Goal: Transaction & Acquisition: Book appointment/travel/reservation

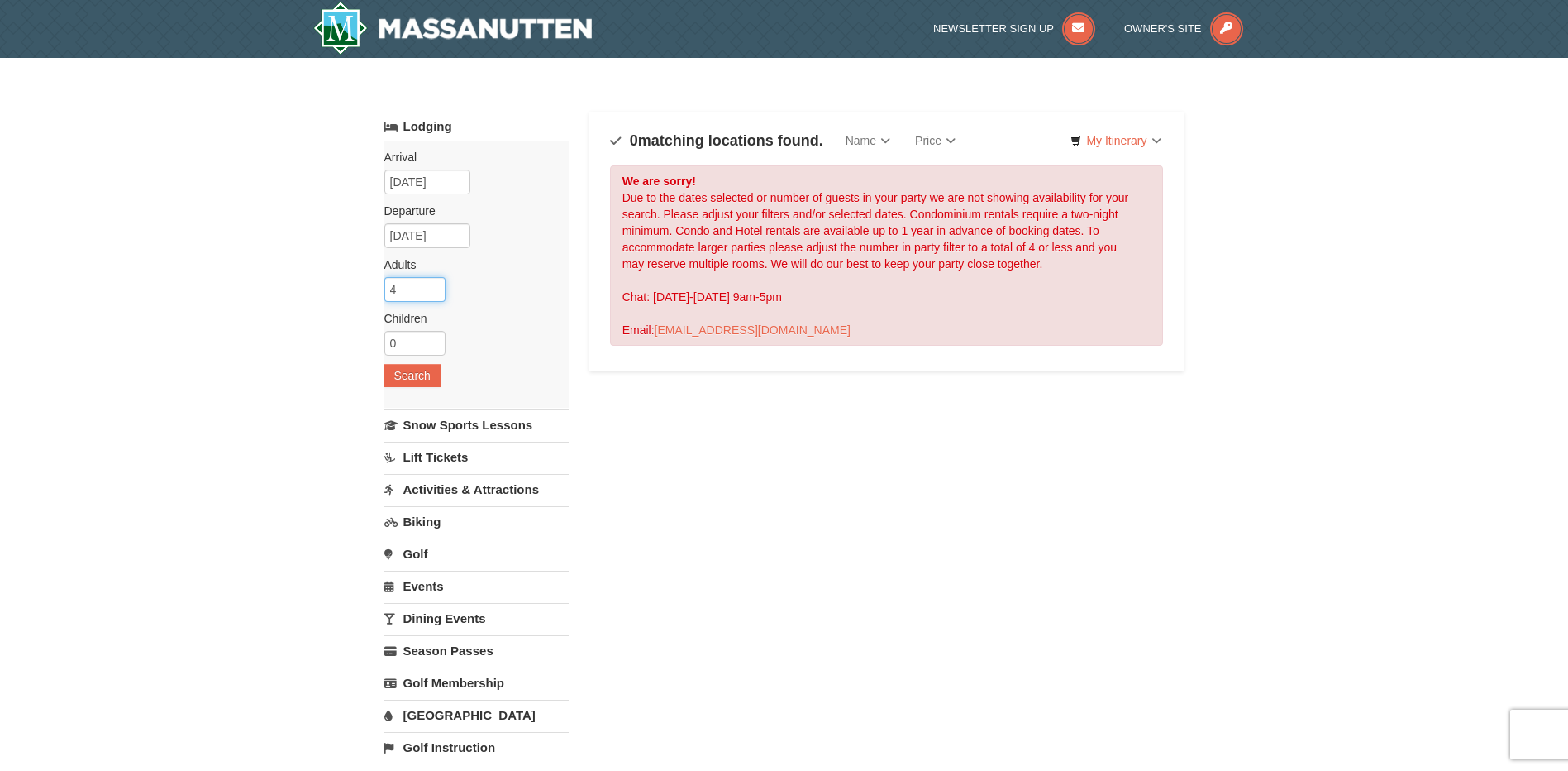
type input "4"
click at [427, 284] on input "4" at bounding box center [414, 289] width 61 height 25
click at [413, 375] on button "Search" at bounding box center [412, 375] width 56 height 23
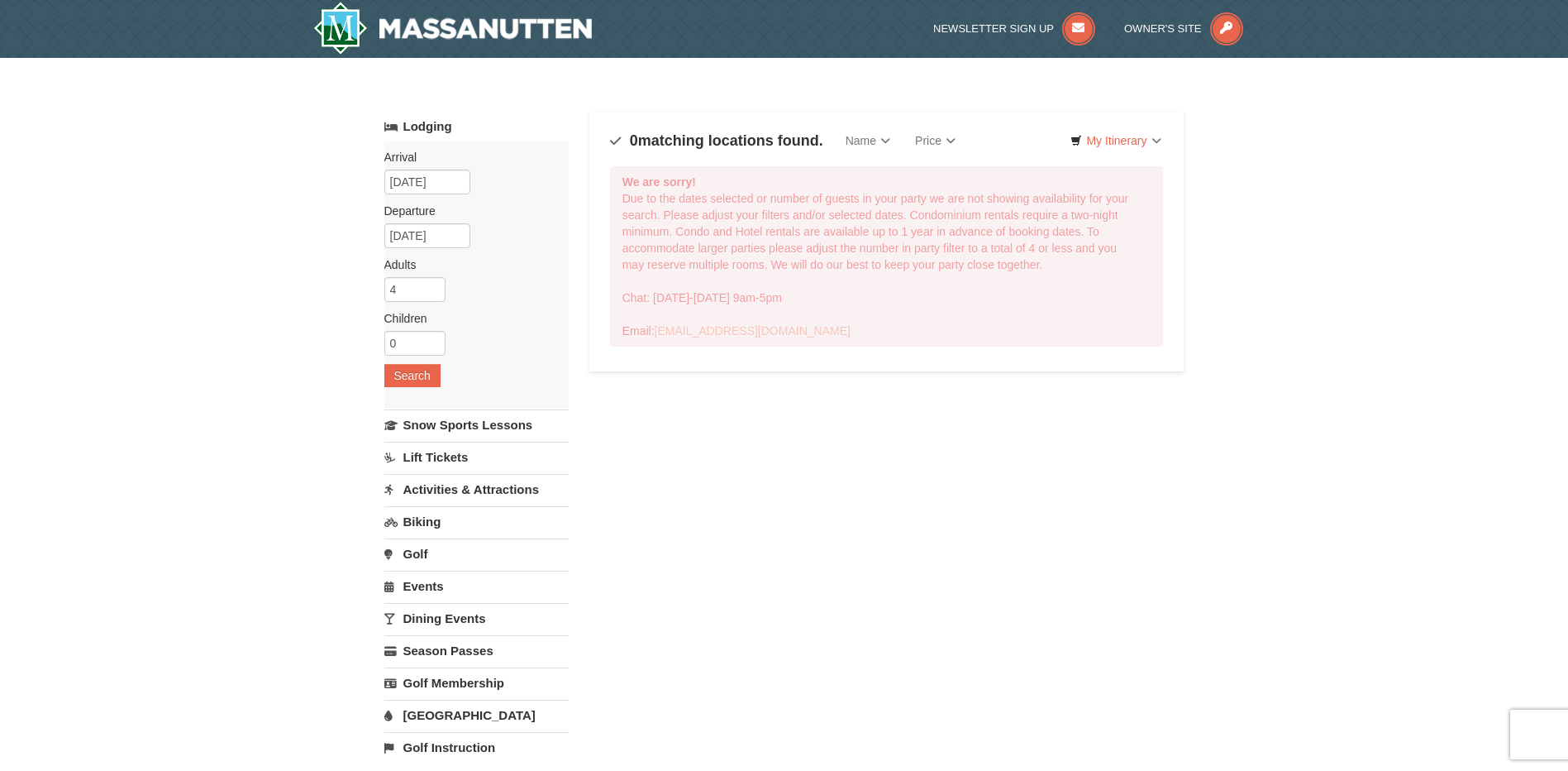
select select "9"
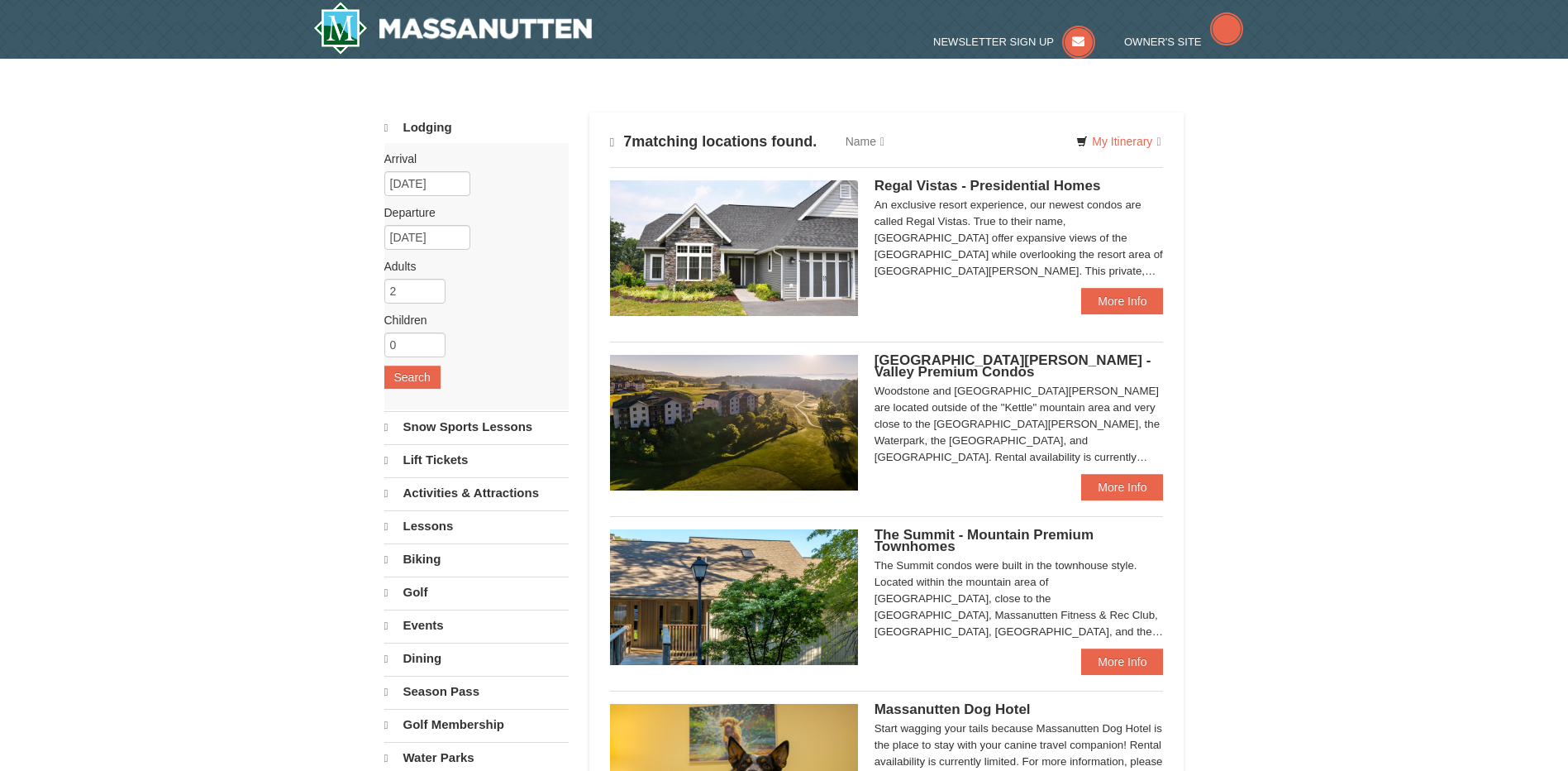
select select "9"
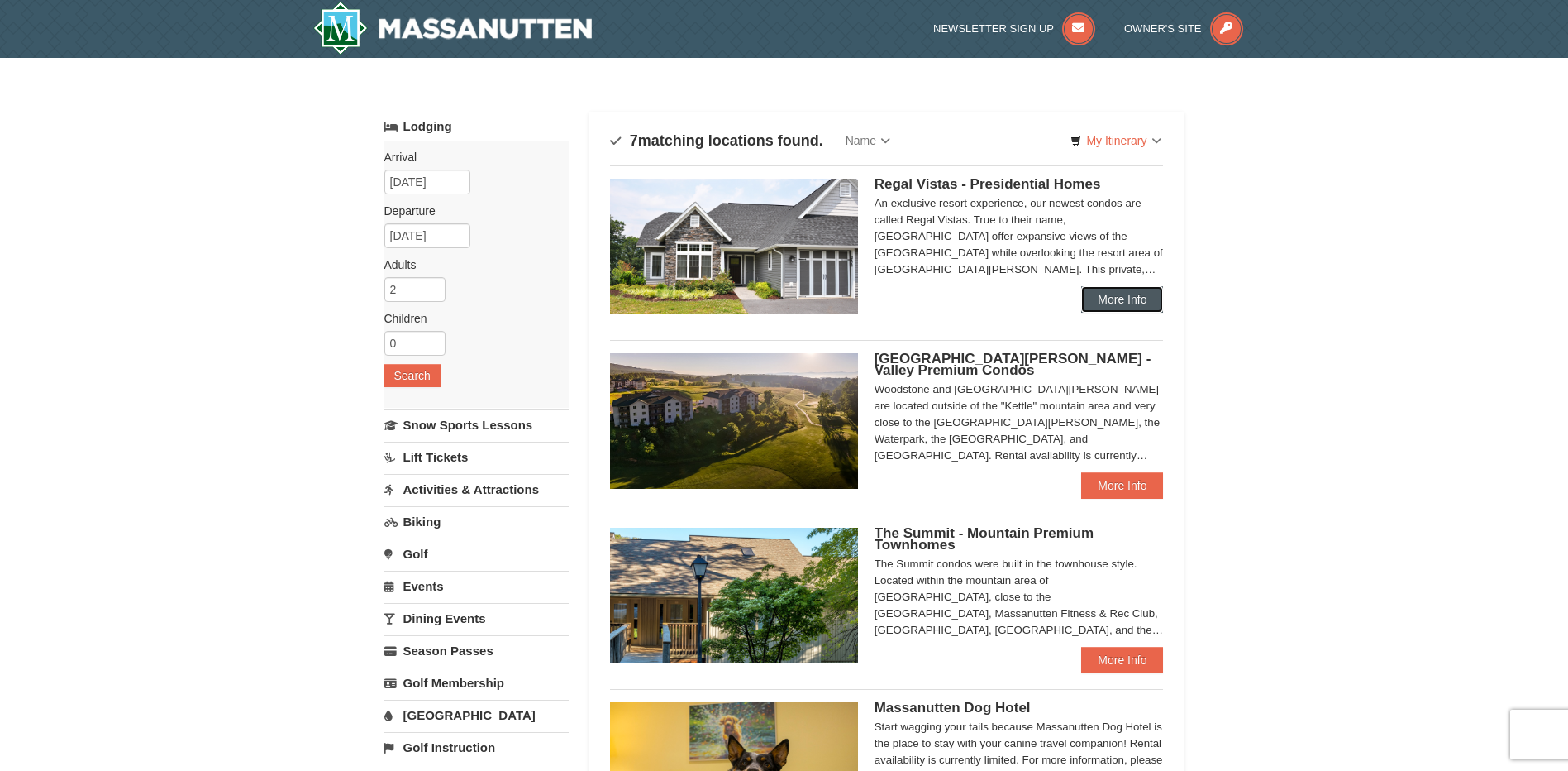
click at [1120, 304] on link "More Info" at bounding box center [1122, 299] width 82 height 26
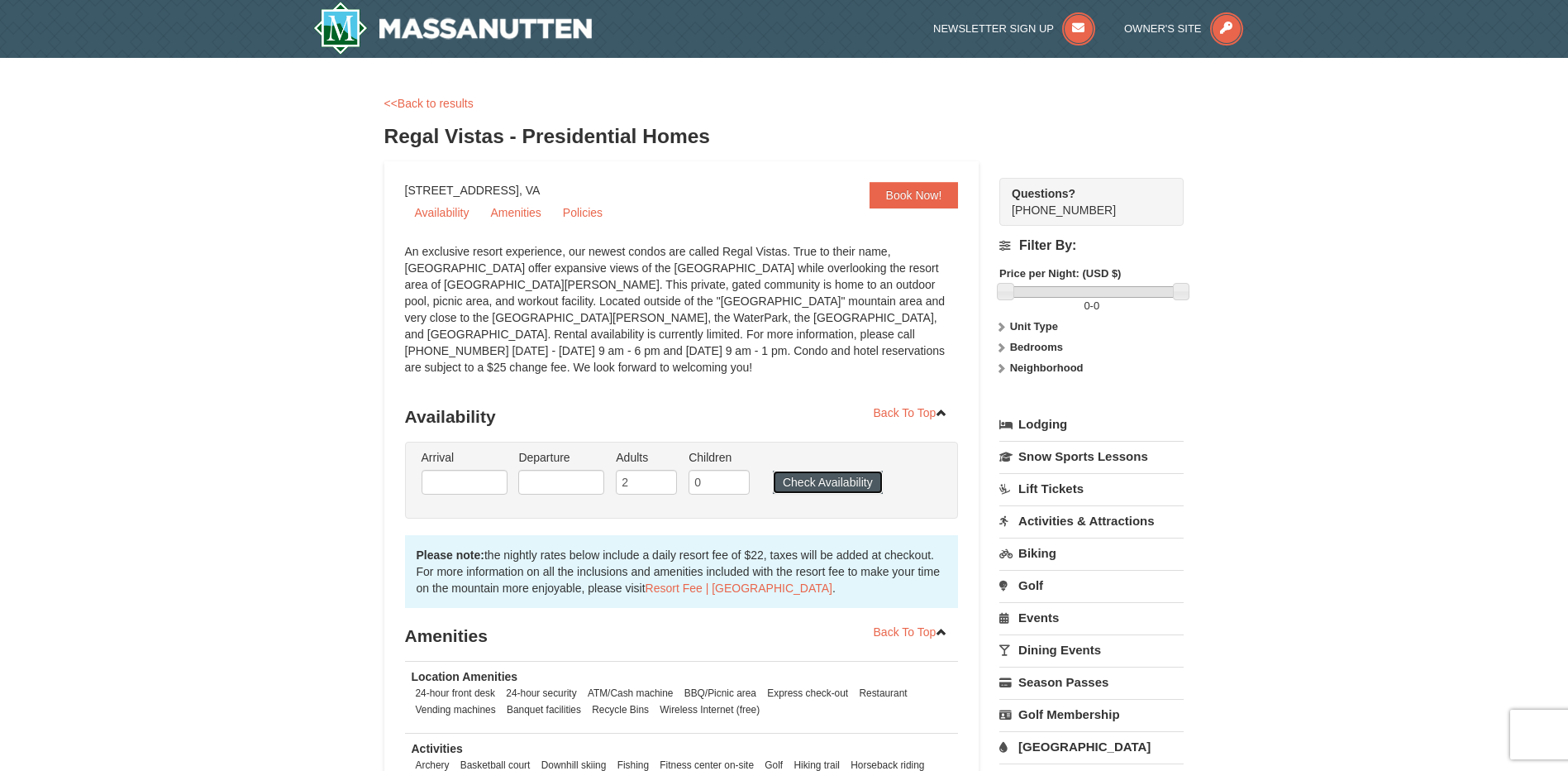
click at [822, 470] on button "Check Availability" at bounding box center [828, 482] width 110 height 23
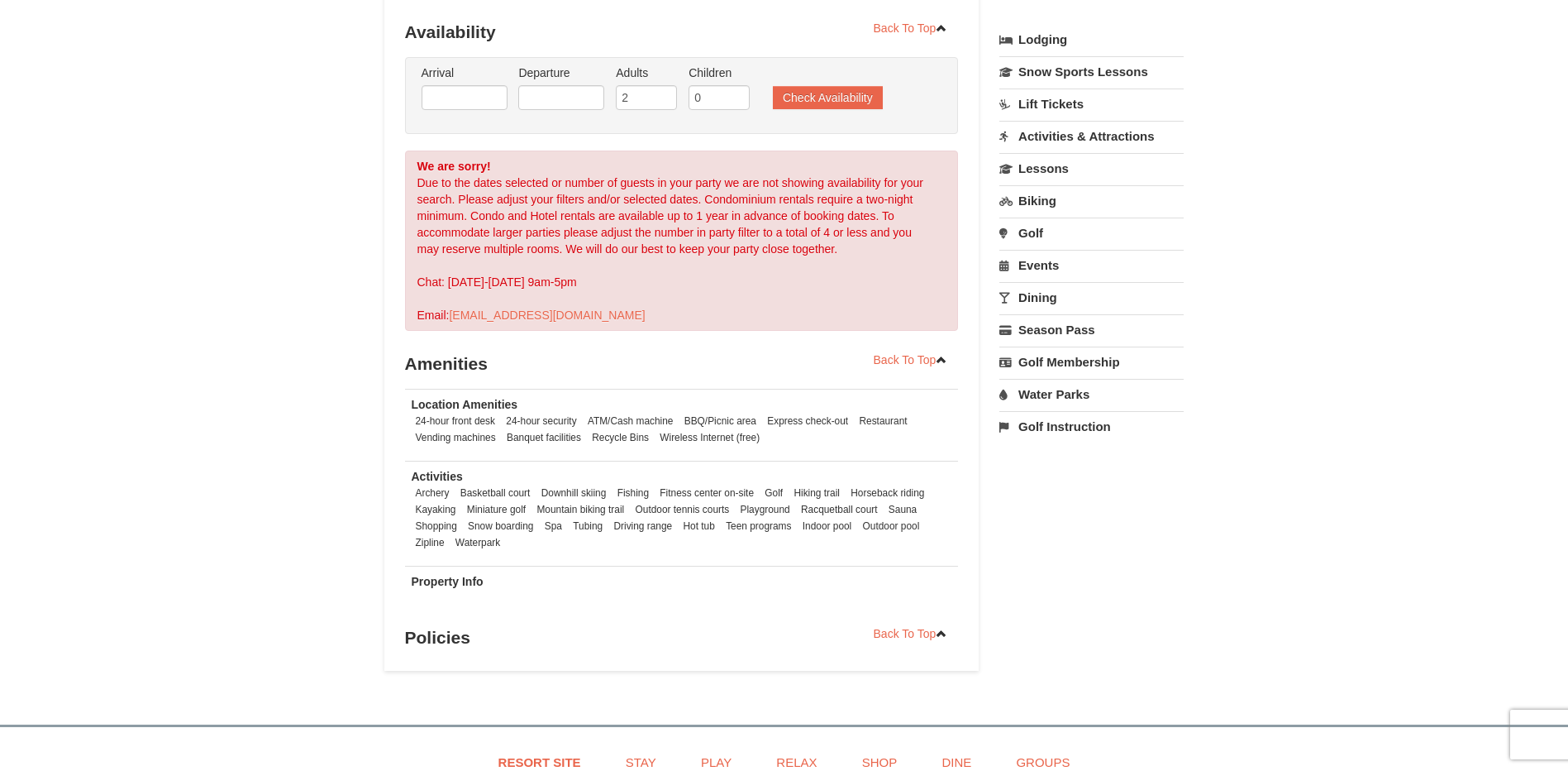
select select "9"
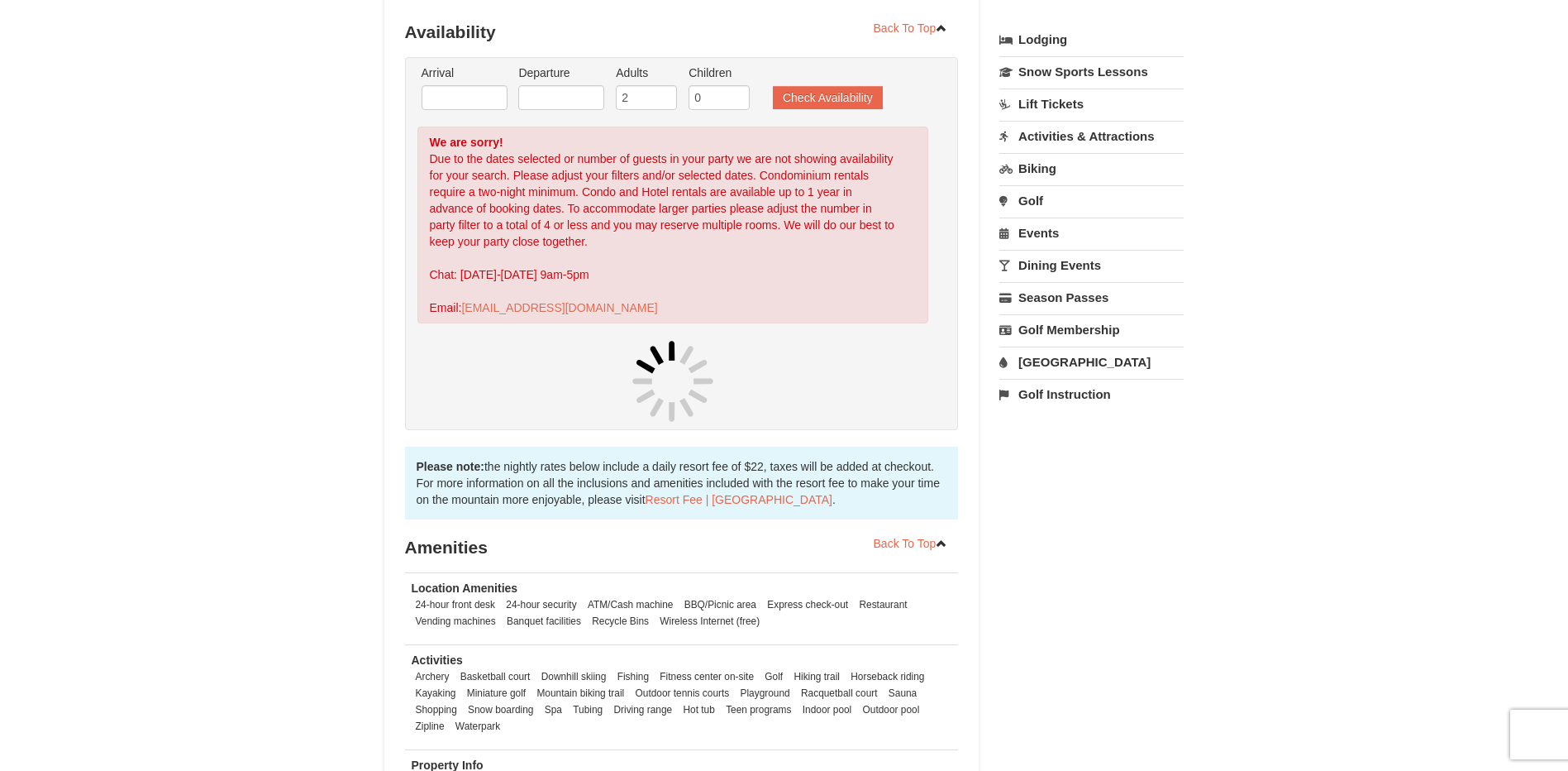
scroll to position [368, 0]
click at [470, 86] on input "text" at bounding box center [464, 99] width 86 height 25
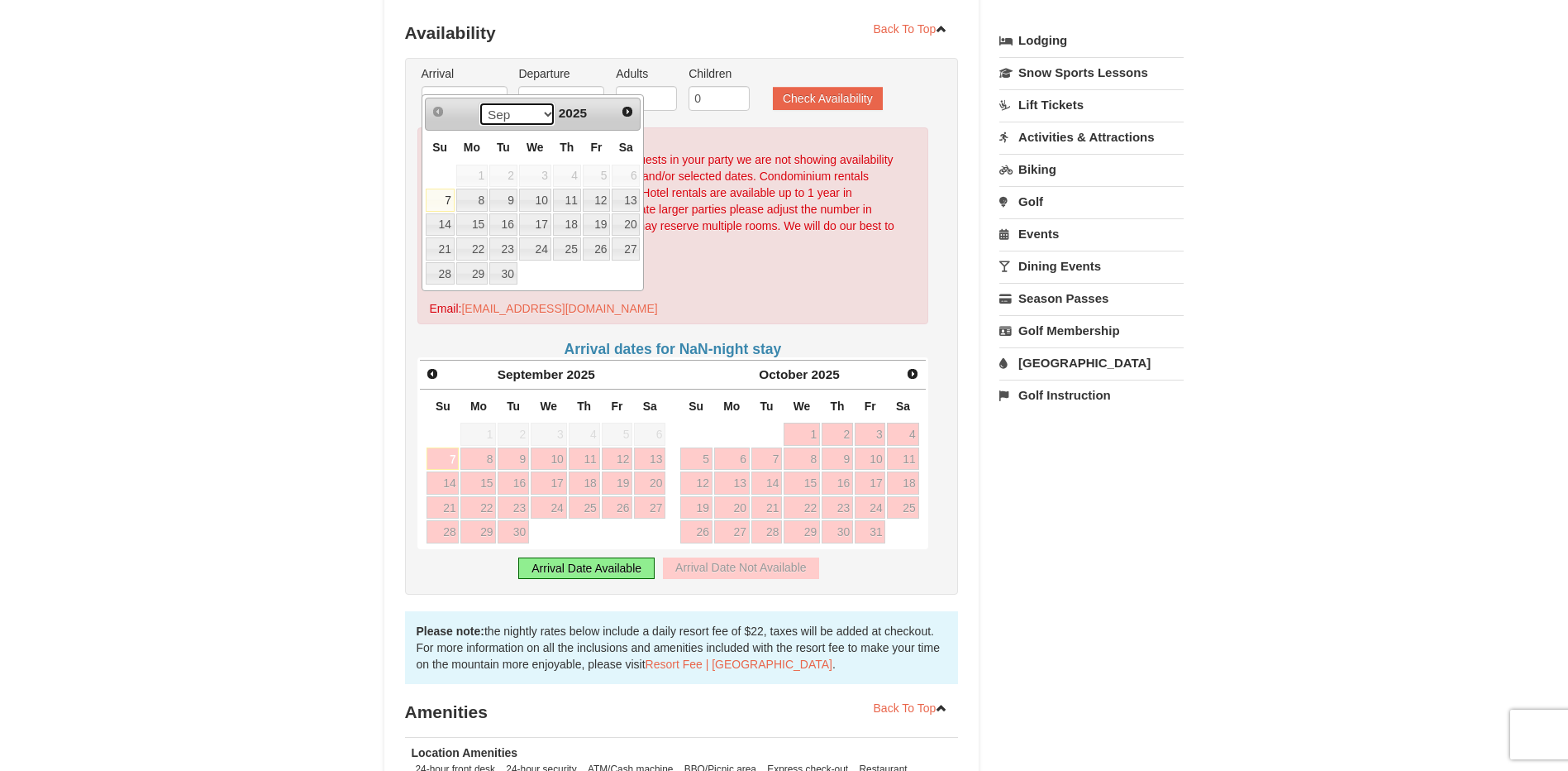
click at [545, 113] on select "Sep Oct Nov Dec" at bounding box center [517, 114] width 76 height 25
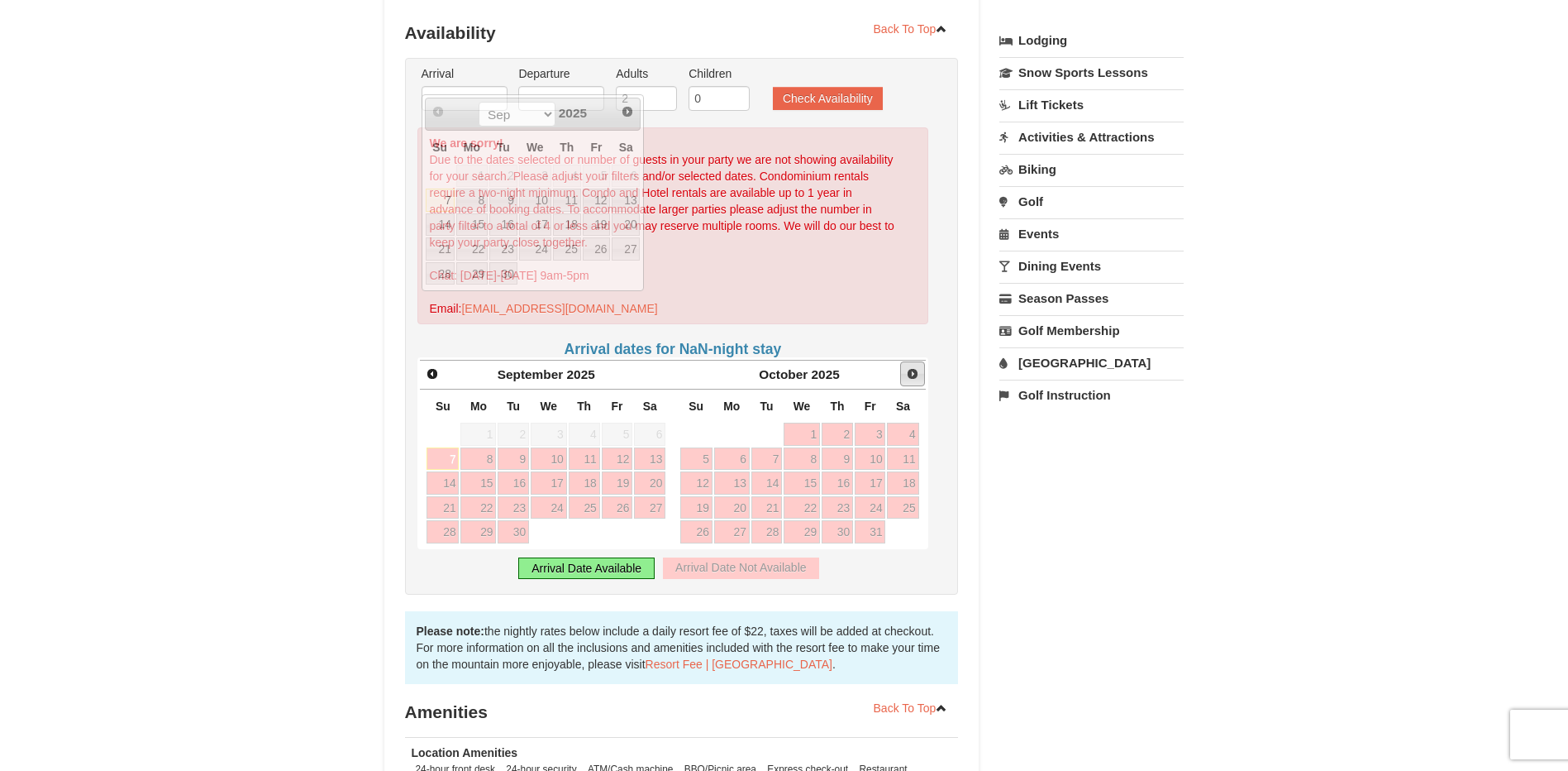
click at [910, 368] on span "Next" at bounding box center [913, 374] width 14 height 14
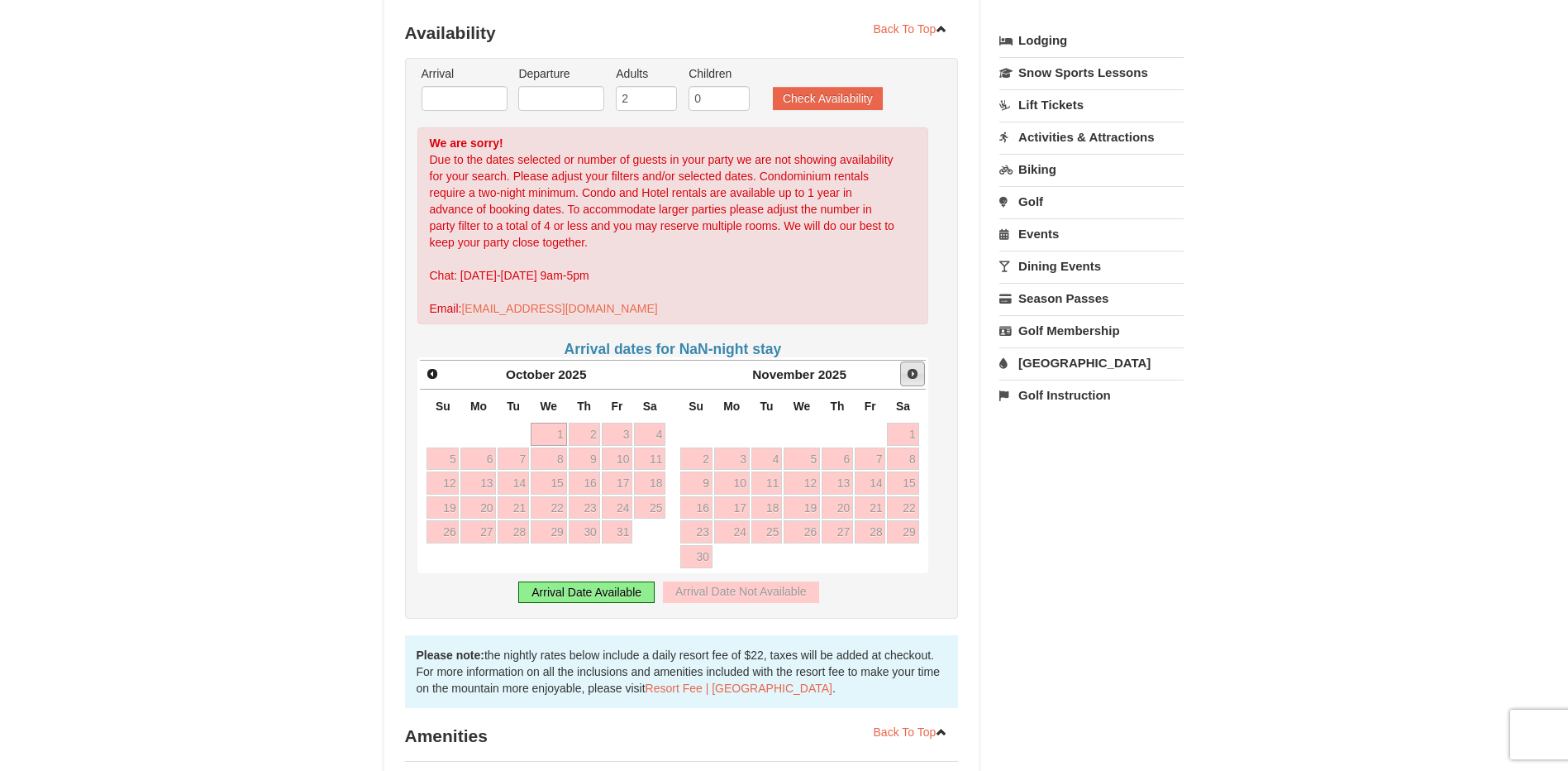
click at [909, 368] on span "Next" at bounding box center [913, 374] width 14 height 14
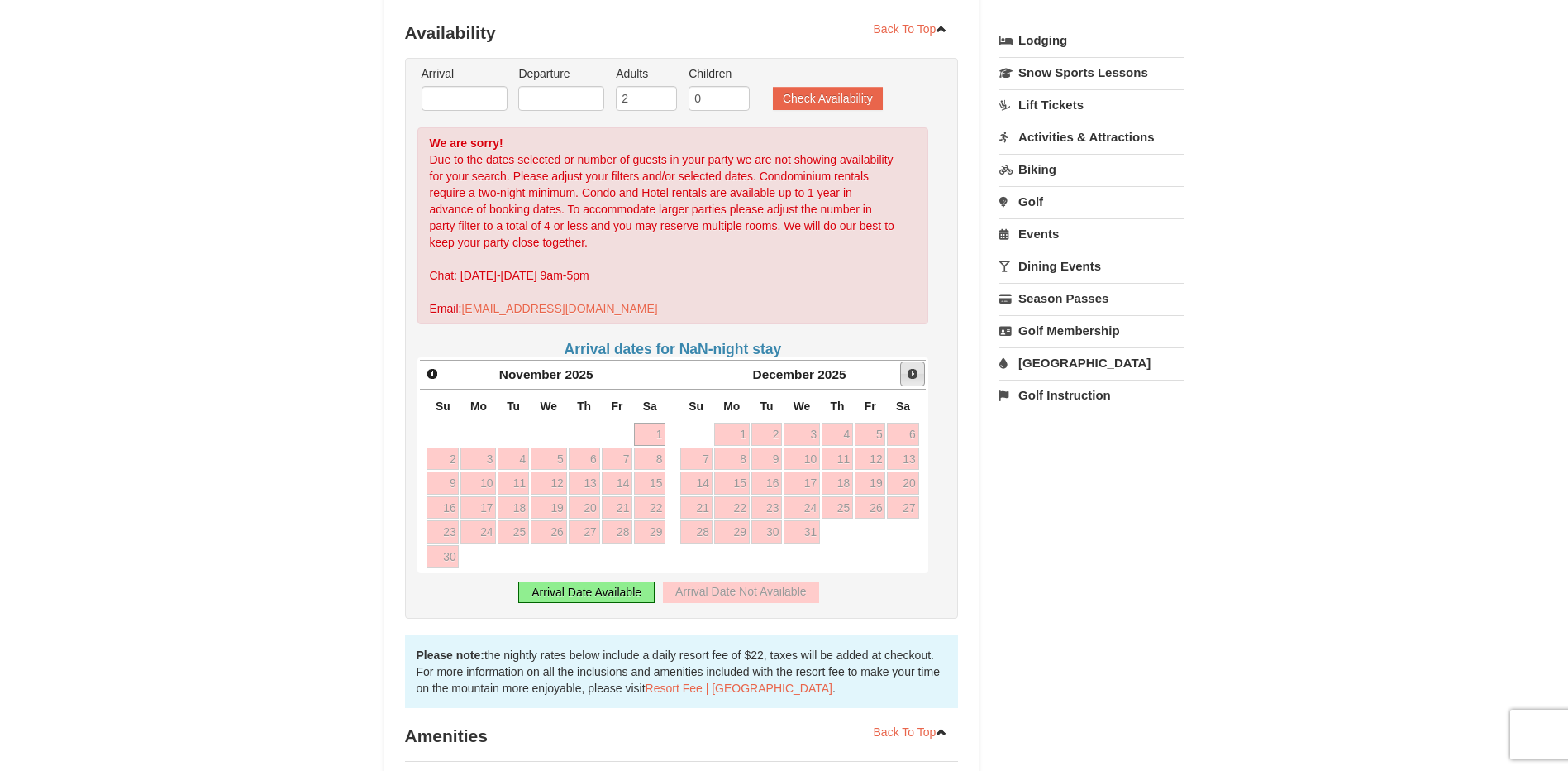
click at [909, 368] on span "Next" at bounding box center [913, 374] width 14 height 14
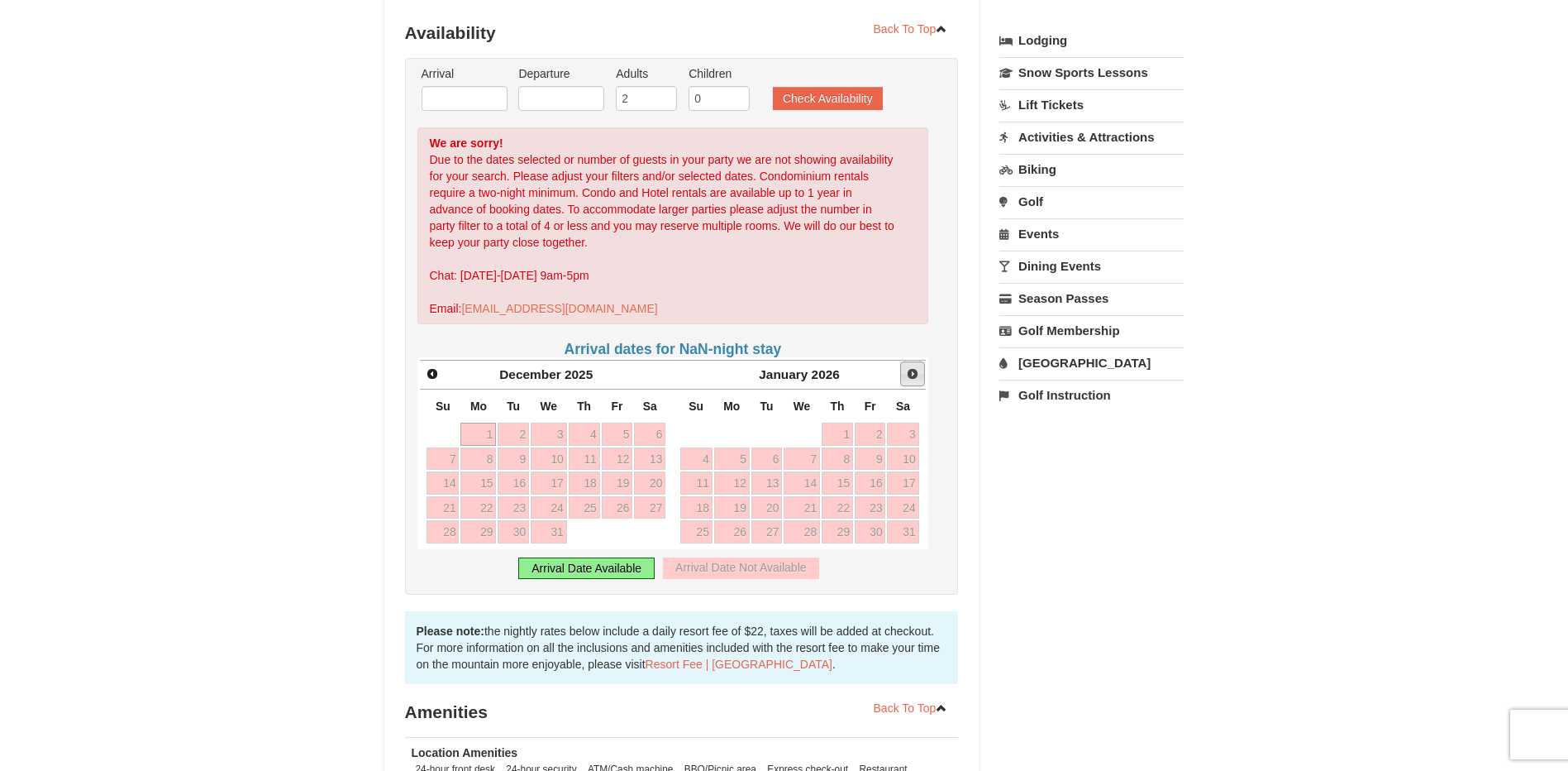
click at [909, 368] on span "Next" at bounding box center [913, 374] width 14 height 14
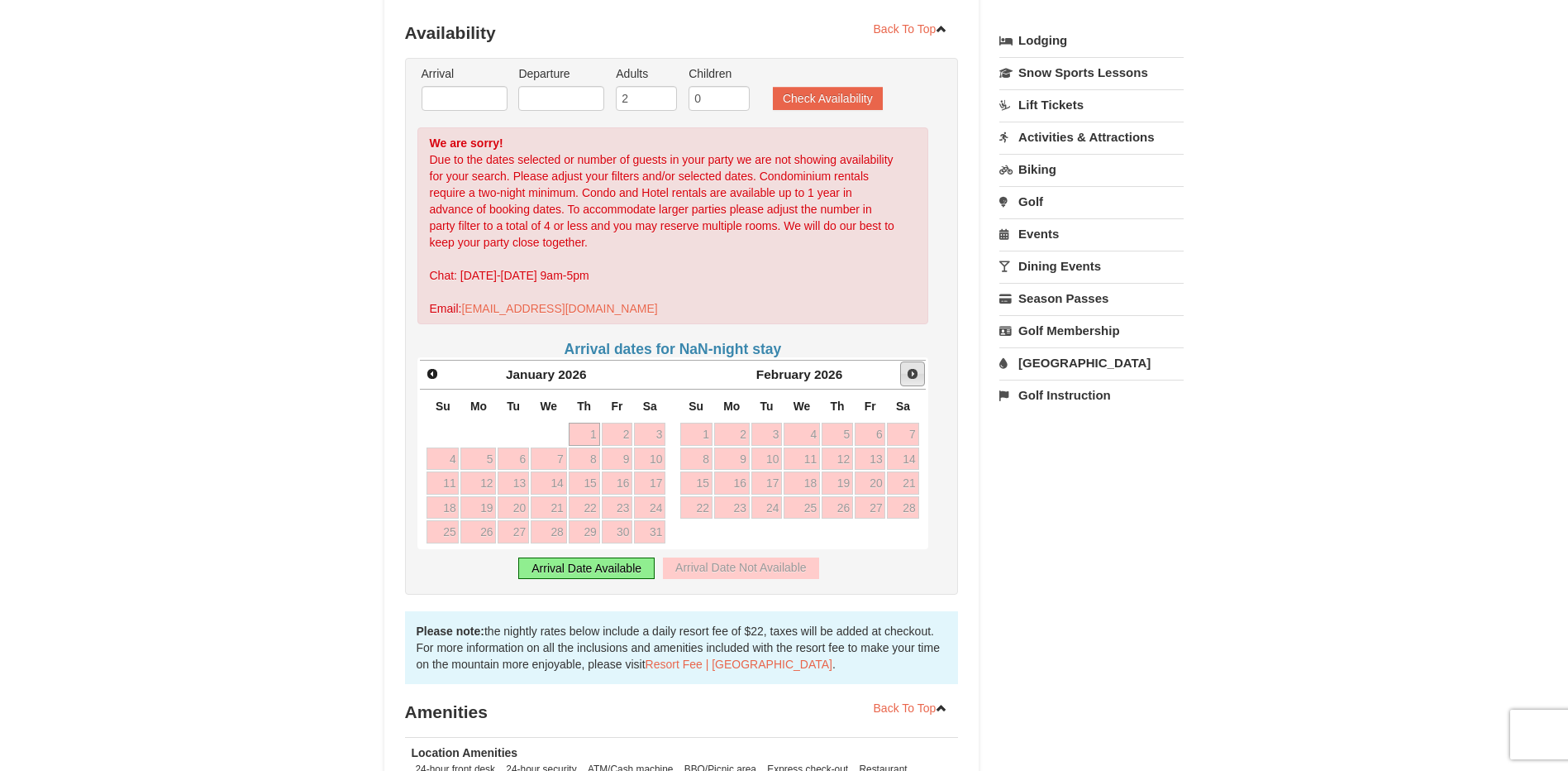
click at [909, 368] on span "Next" at bounding box center [913, 374] width 14 height 14
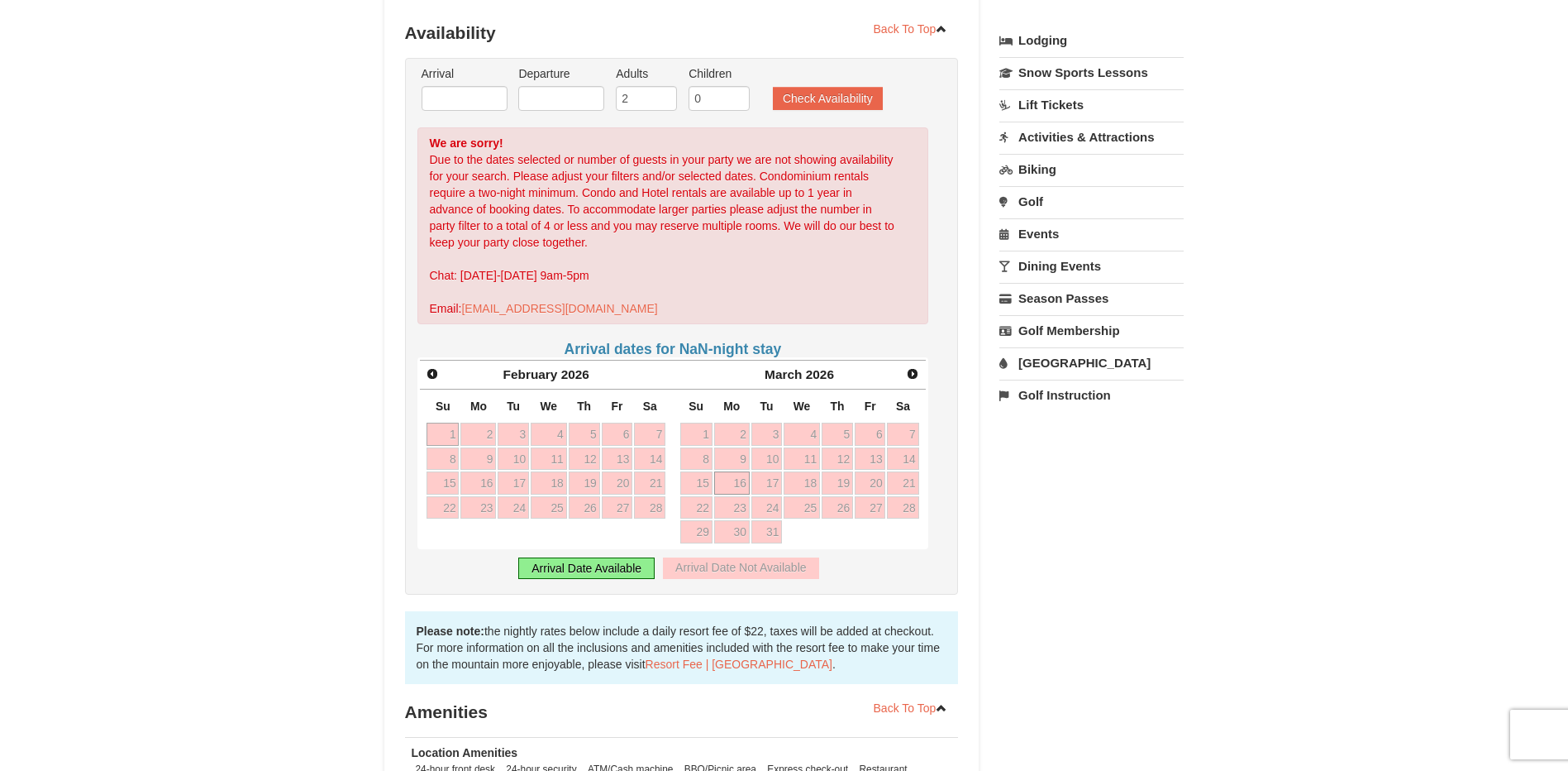
click at [735, 471] on link "16" at bounding box center [731, 483] width 36 height 23
type input "03/16/2026"
click at [900, 471] on link "21" at bounding box center [902, 483] width 31 height 23
type input "03/21/2026"
click at [655, 86] on input "2" at bounding box center [646, 99] width 61 height 25
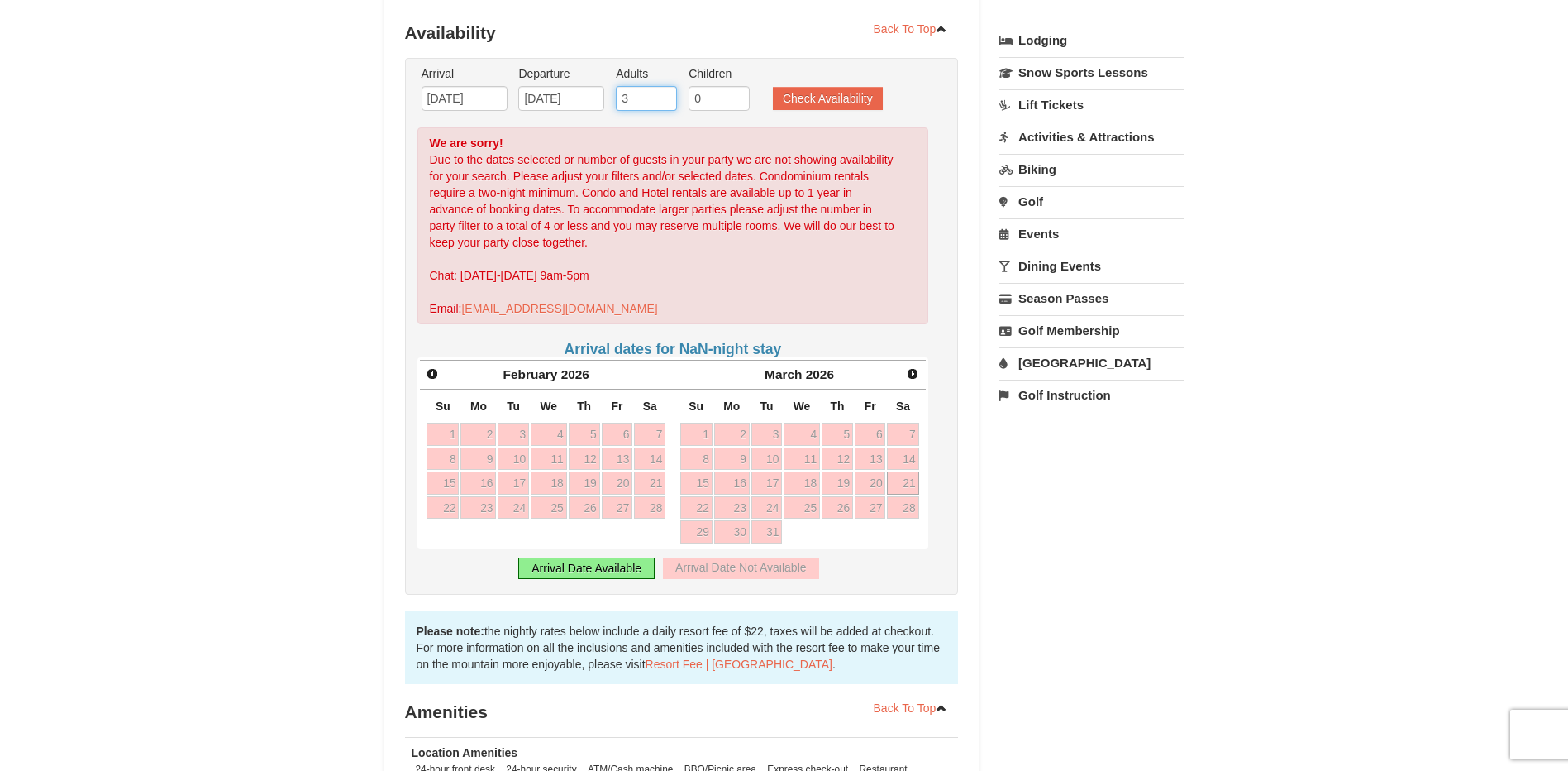
click at [663, 86] on input "3" at bounding box center [646, 99] width 61 height 25
type input "4"
click at [663, 86] on input "4" at bounding box center [646, 99] width 61 height 25
click at [815, 87] on button "Check Availability" at bounding box center [828, 99] width 110 height 23
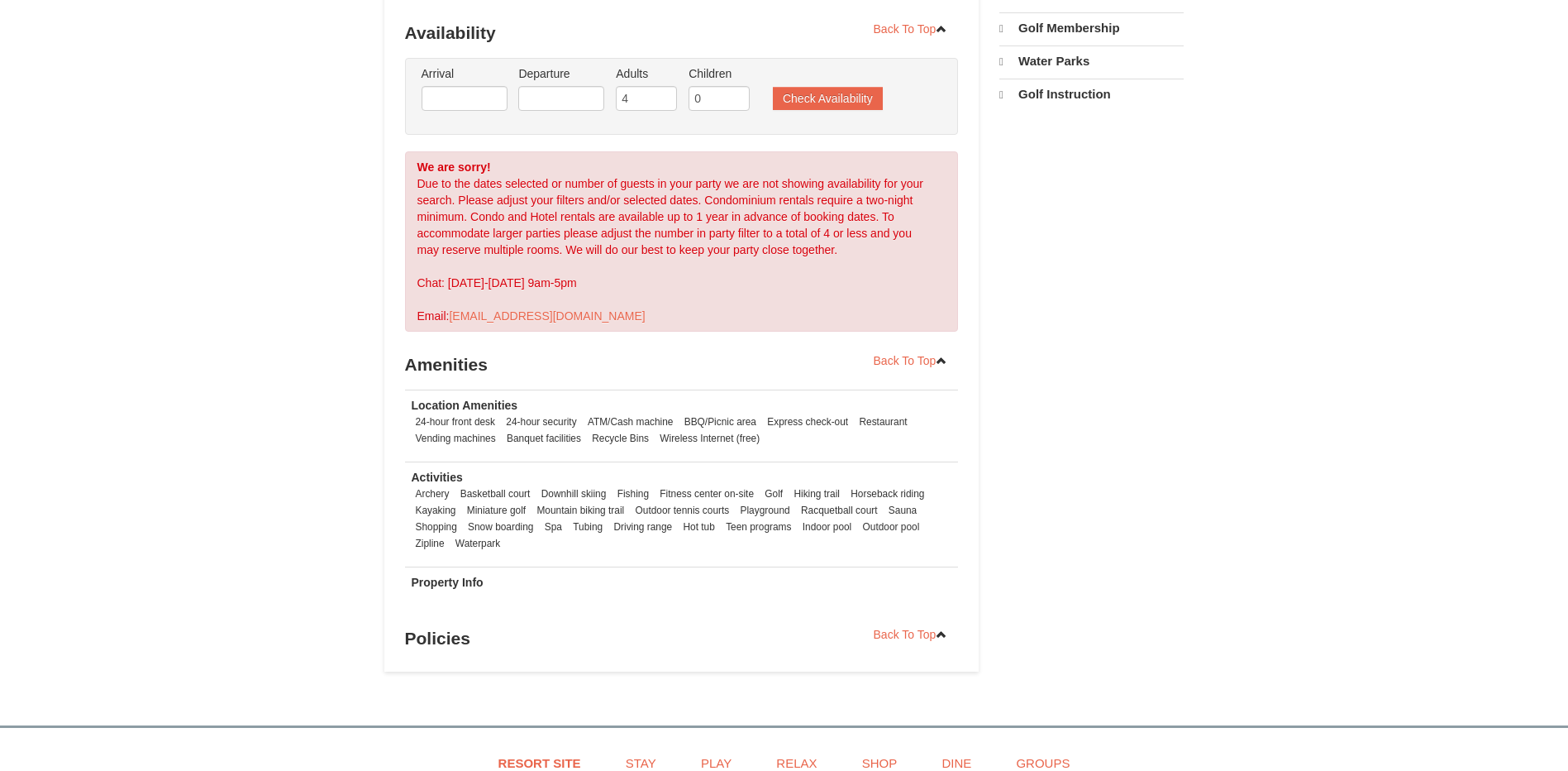
select select "9"
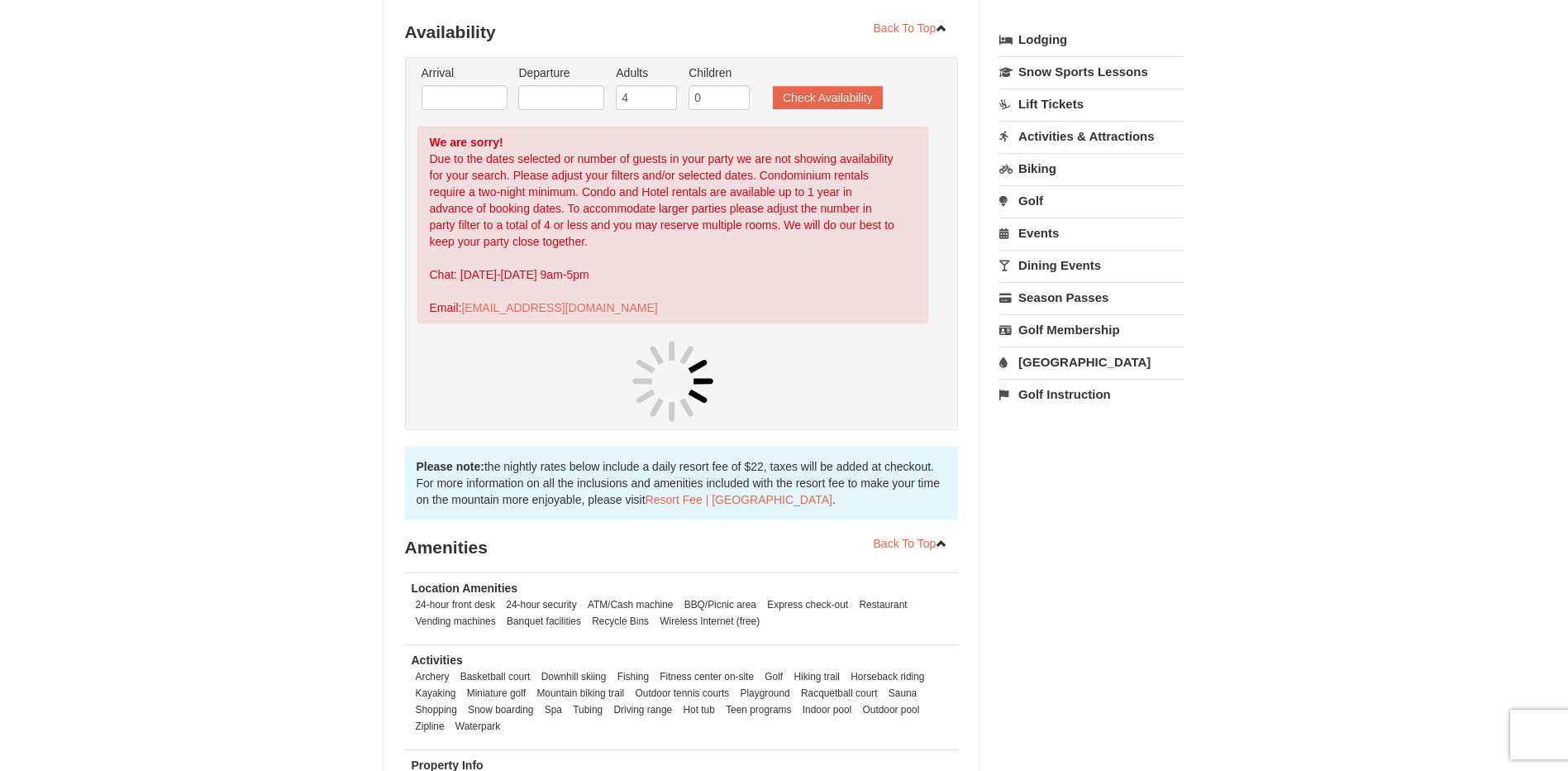
scroll to position [368, 0]
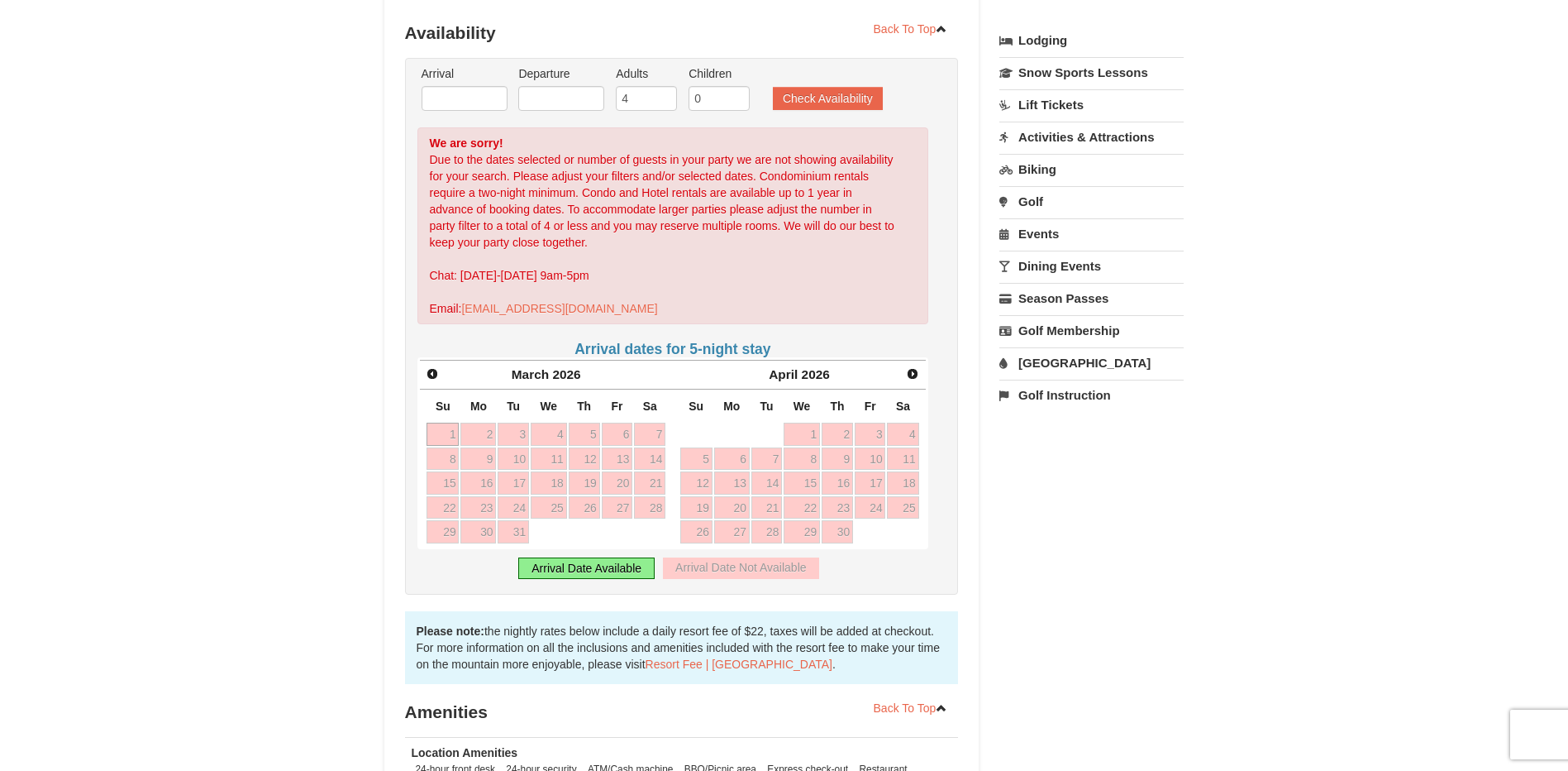
click at [1071, 565] on div "Book Now! 1822 Resort Drive, Massanutten, VA Availability Amenities Policies 4" at bounding box center [784, 398] width 800 height 1241
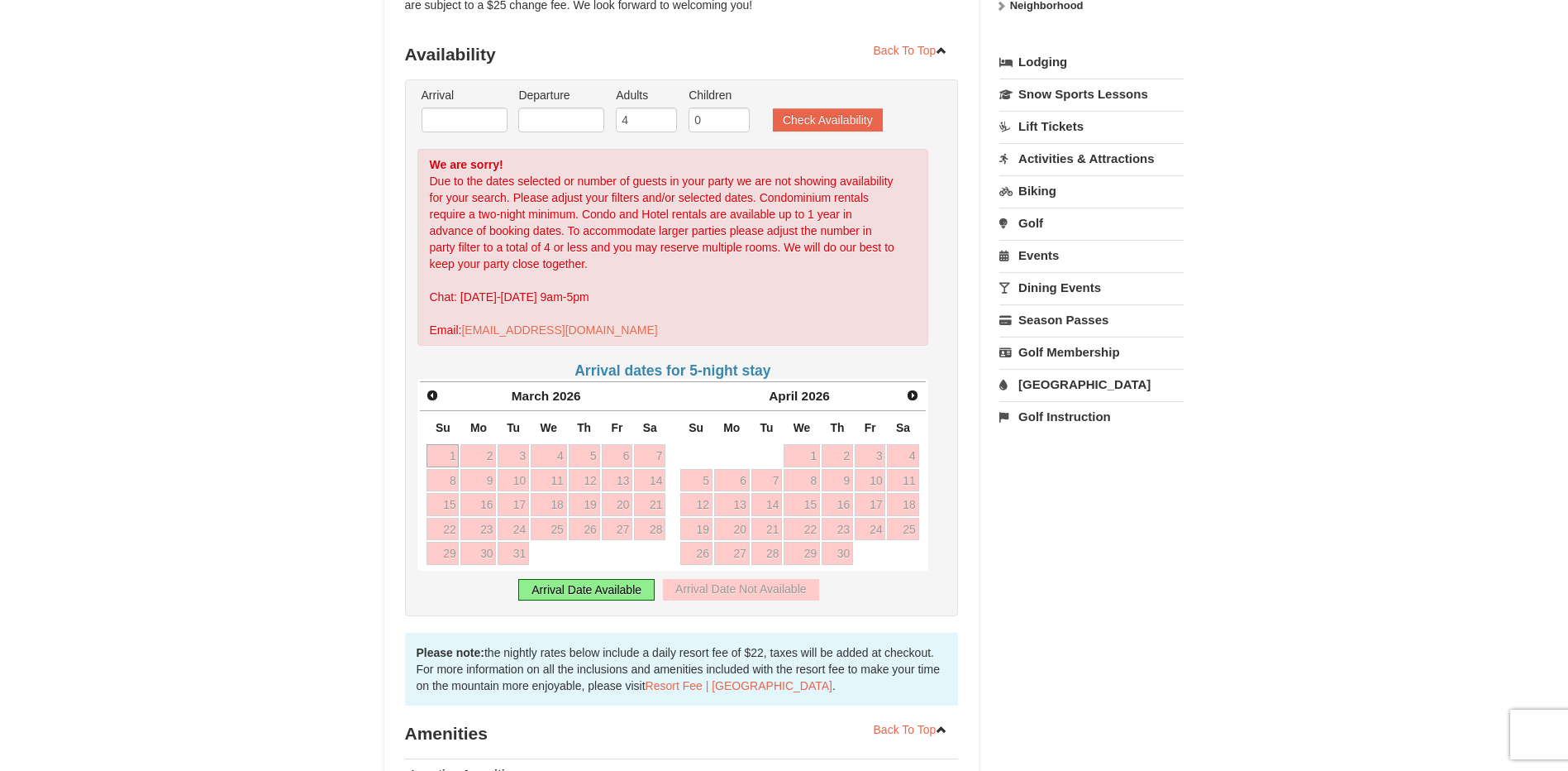
scroll to position [0, 0]
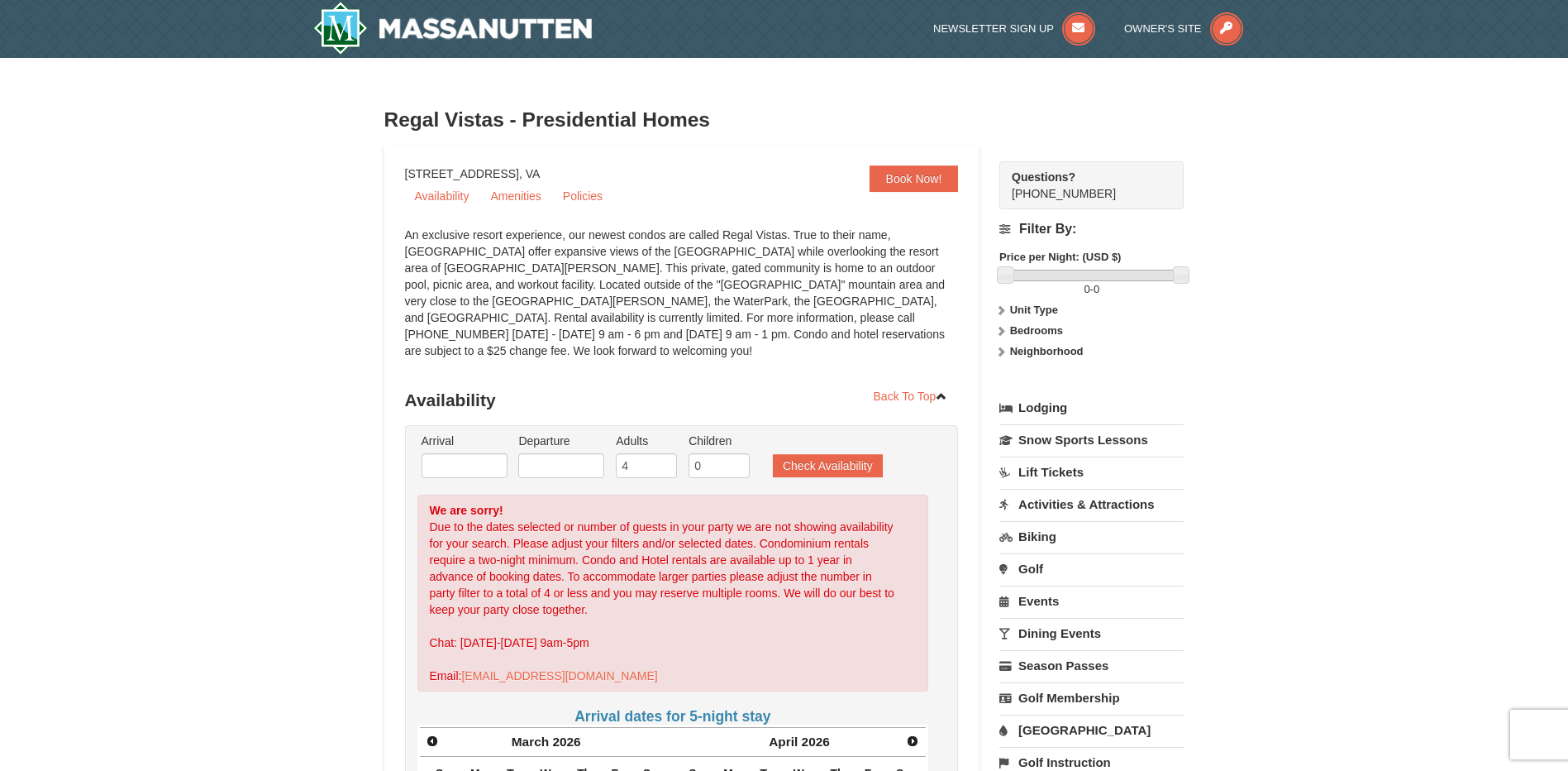
click at [1049, 411] on link "Lodging" at bounding box center [1091, 407] width 185 height 30
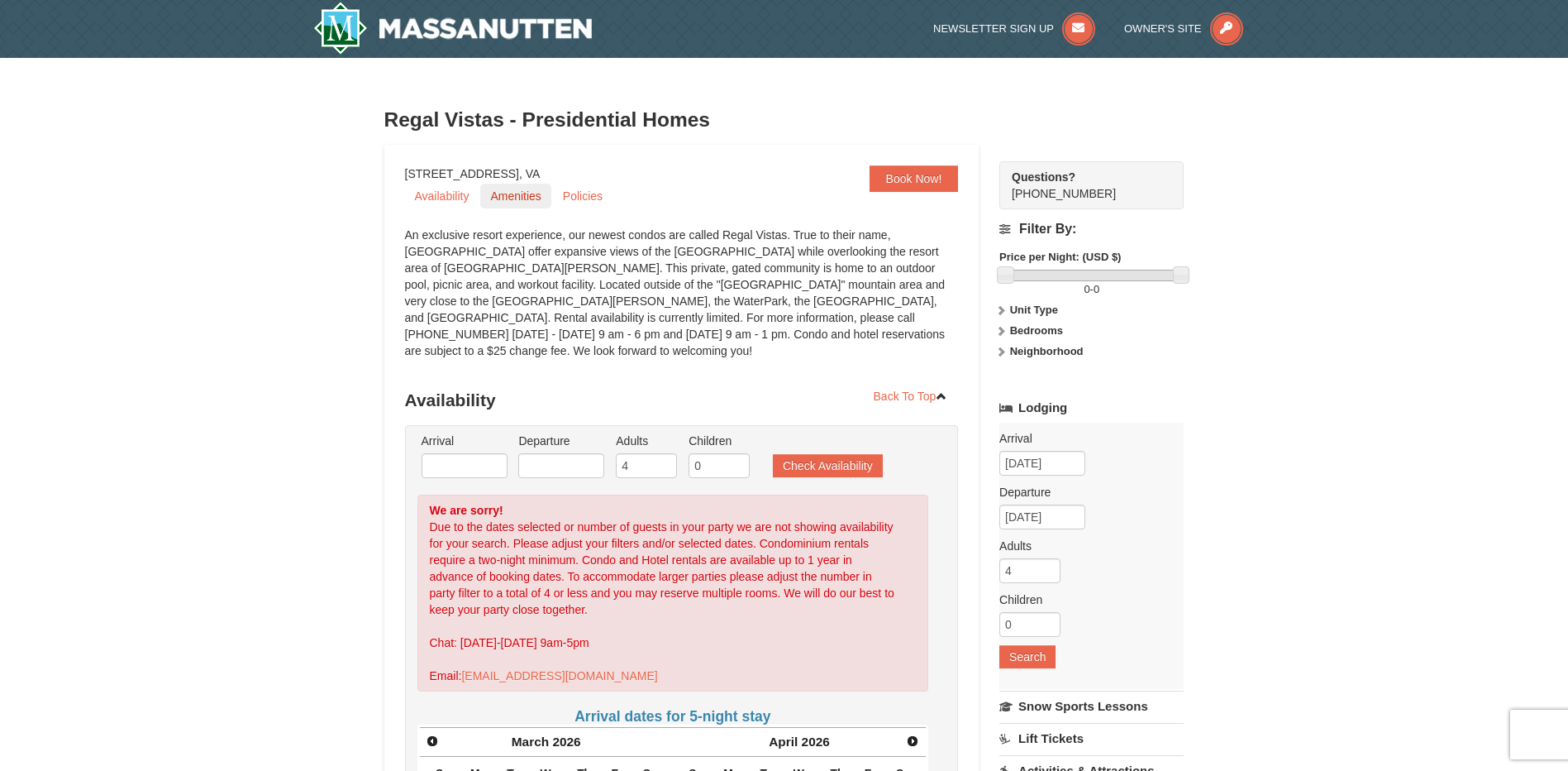
click at [514, 193] on link "Amenities" at bounding box center [516, 196] width 71 height 25
click at [918, 173] on link "Book Now!" at bounding box center [914, 178] width 89 height 26
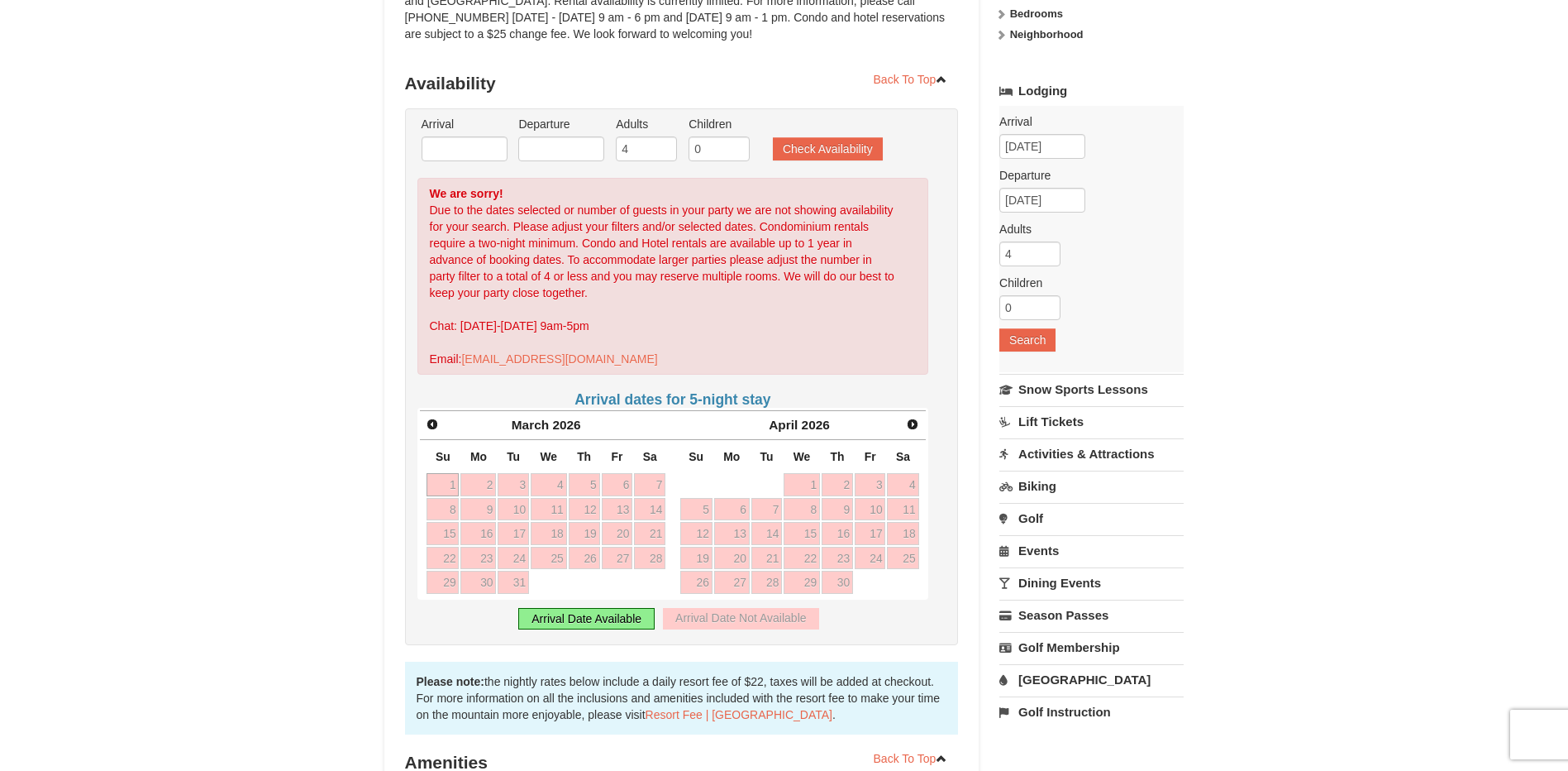
scroll to position [368, 0]
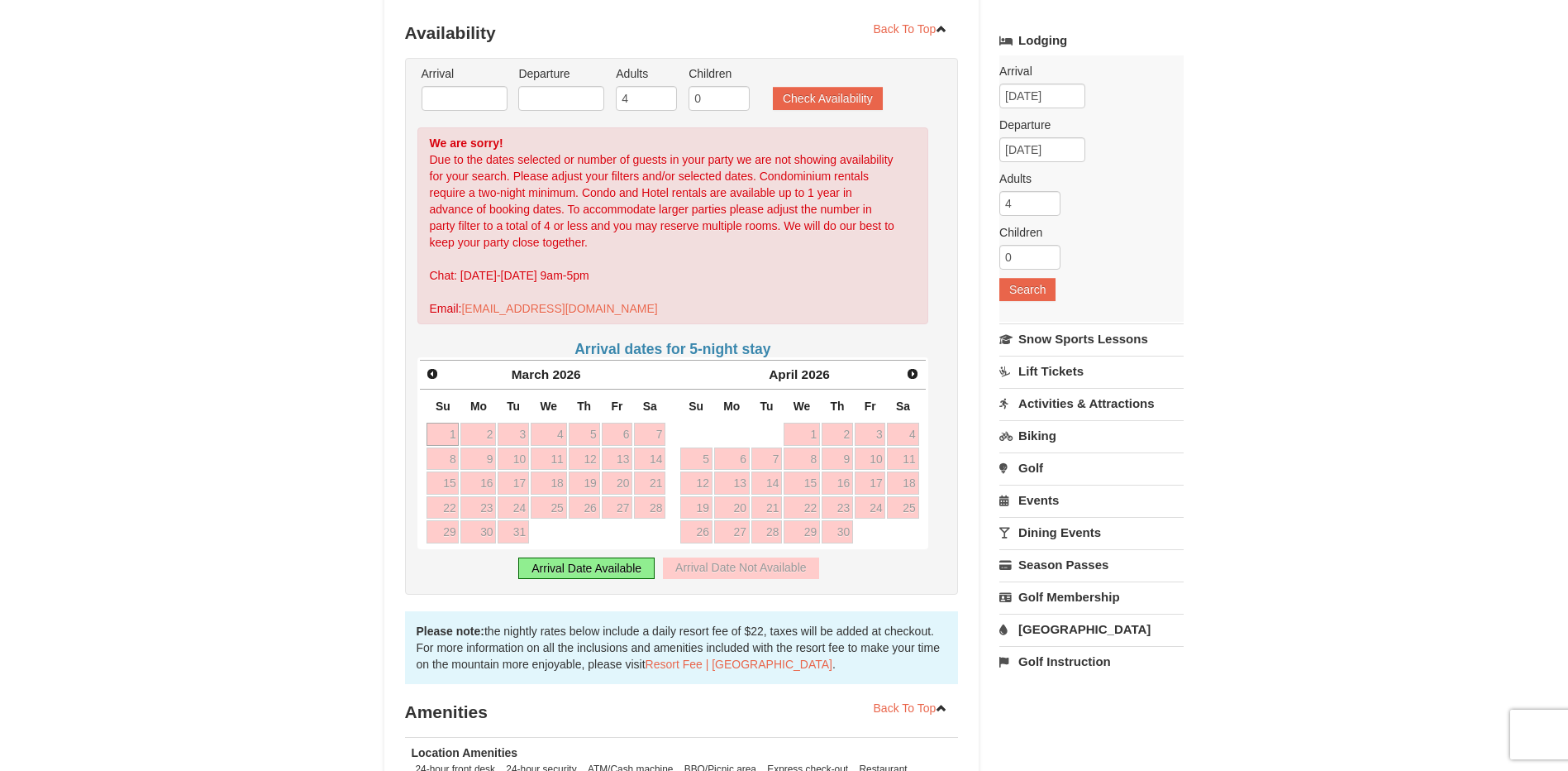
click at [1059, 400] on link "Activities & Attractions" at bounding box center [1091, 403] width 185 height 31
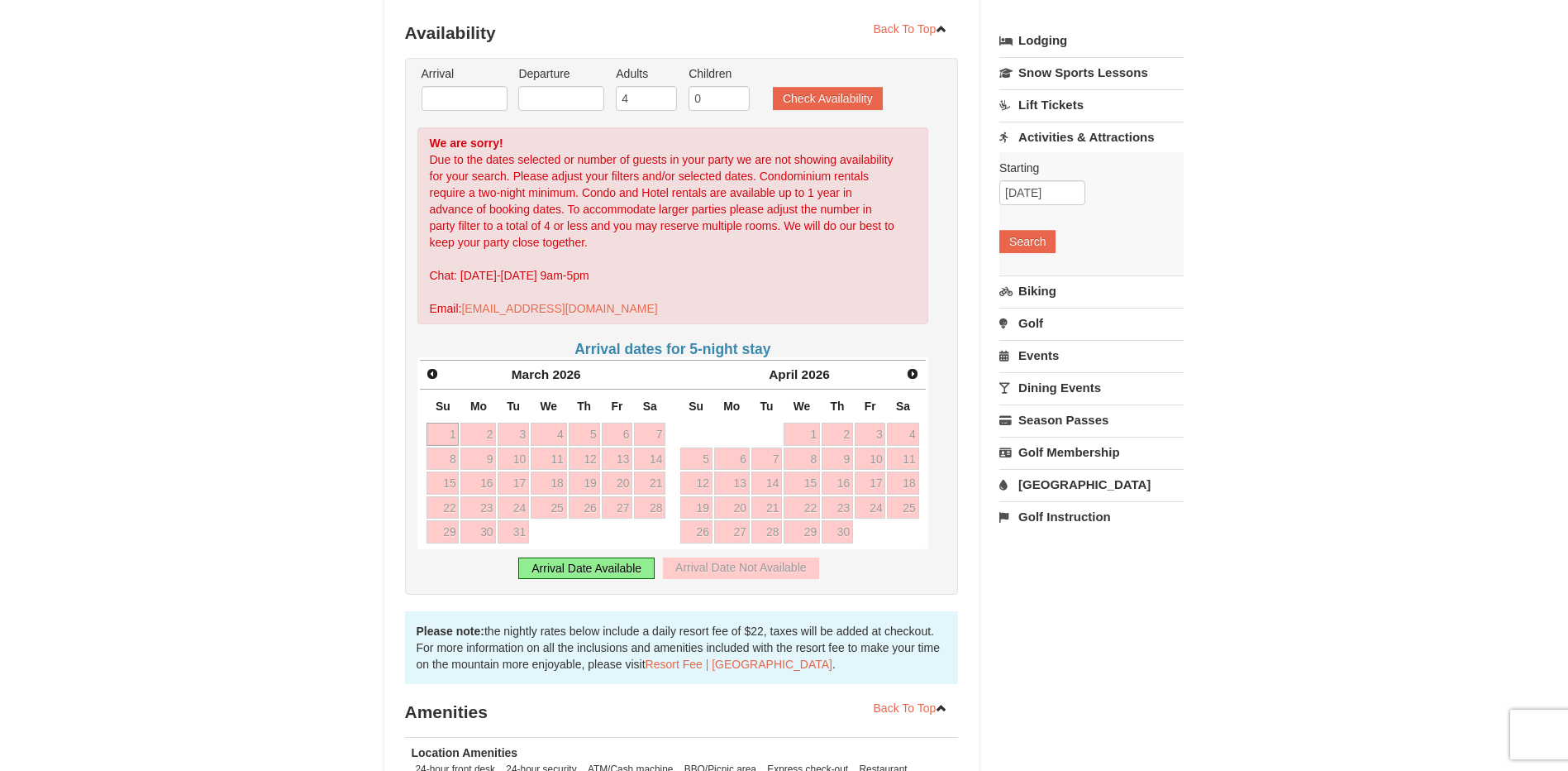
click at [1442, 508] on div "× Regal Vistas - Presidential Homes Book Now! 1822 Resort Drive, Massanutten, V…" at bounding box center [784, 372] width 1568 height 1365
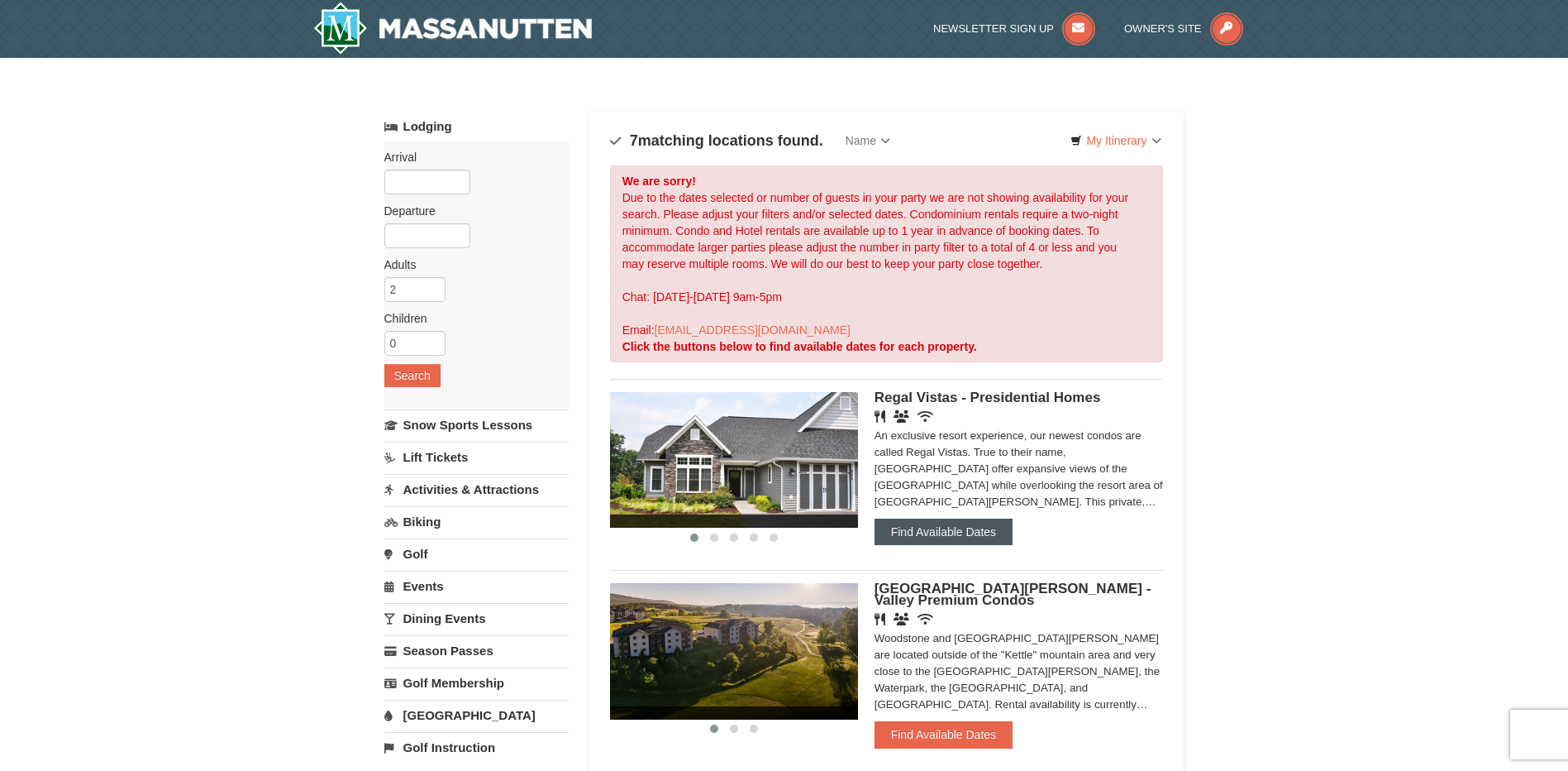
click at [929, 532] on button "Find Available Dates" at bounding box center [943, 531] width 138 height 26
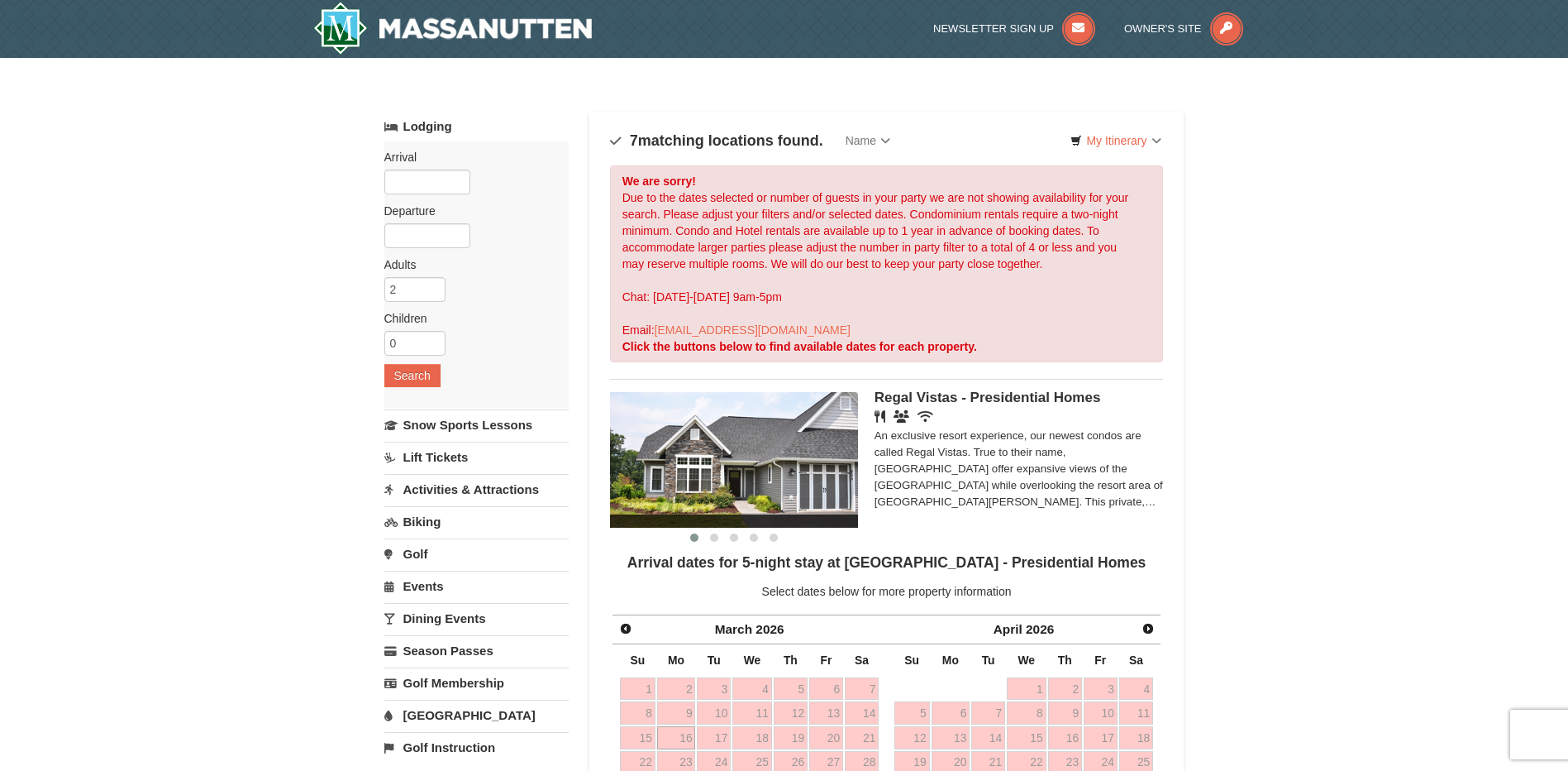
scroll to position [607, 0]
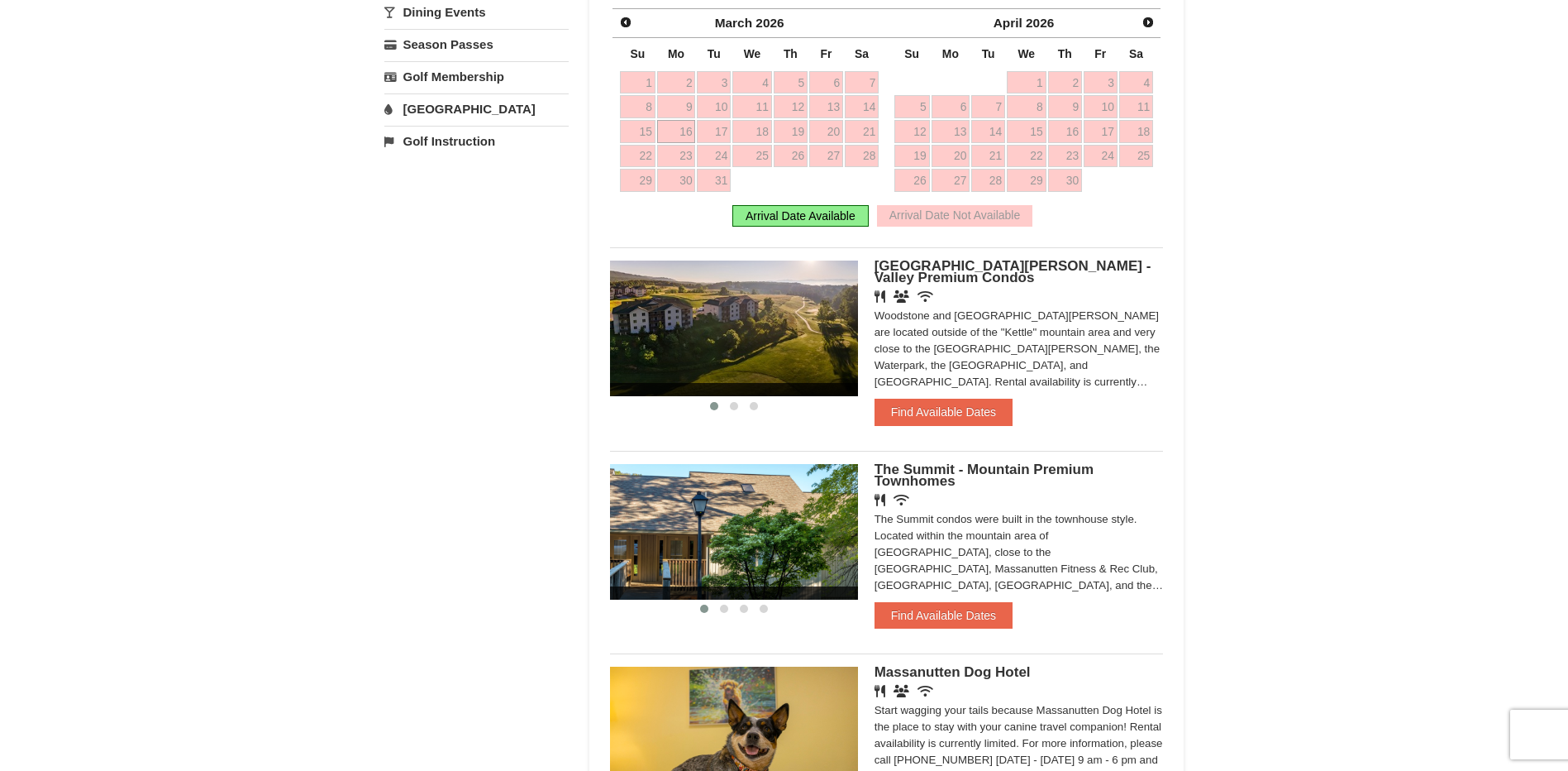
click at [794, 217] on div "Arrival Date Available" at bounding box center [800, 216] width 136 height 21
click at [623, 23] on span "Prev" at bounding box center [626, 22] width 14 height 14
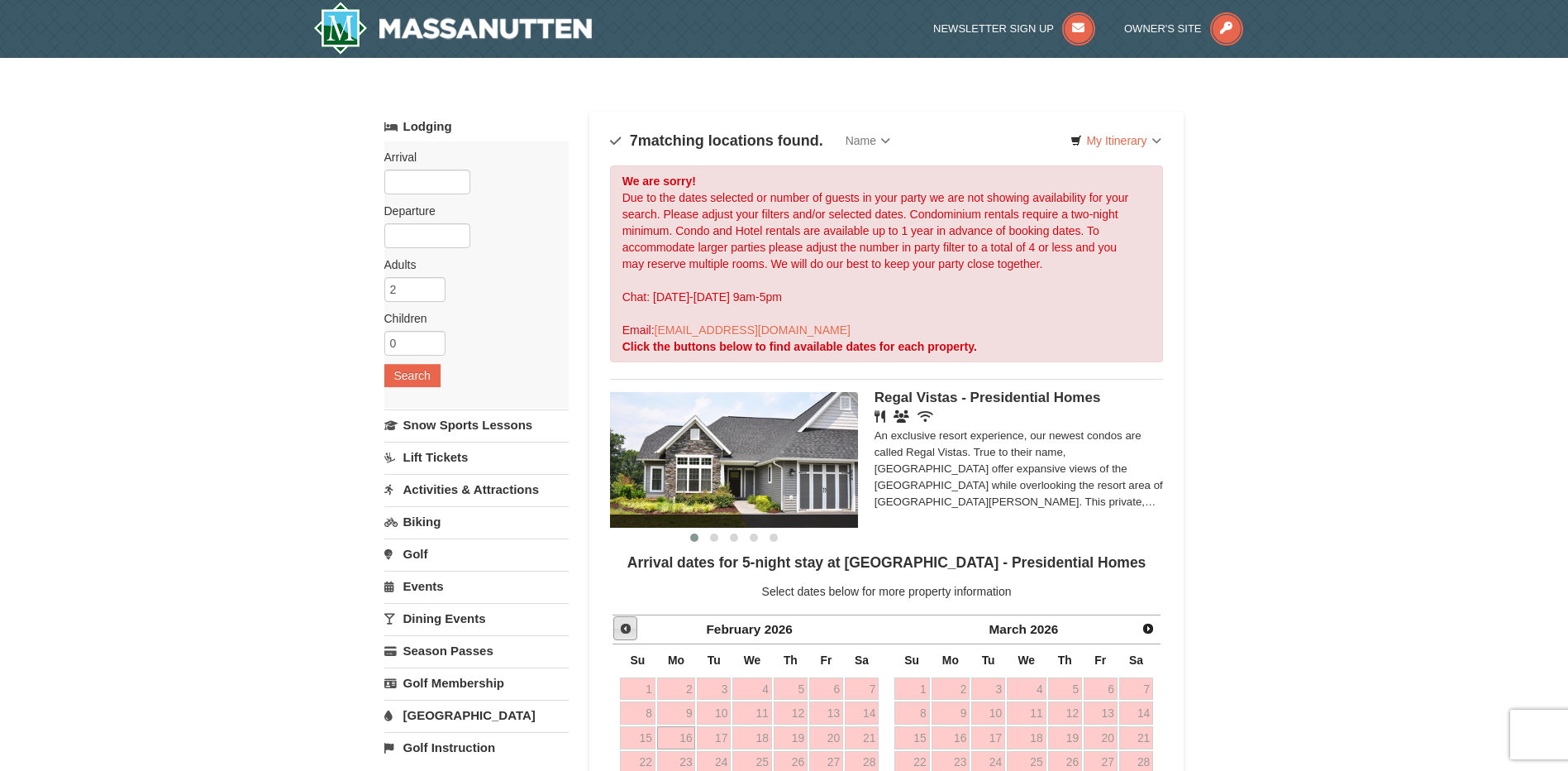
click at [626, 632] on span "Prev" at bounding box center [626, 629] width 14 height 14
click at [970, 496] on div "An exclusive resort experience, our newest condos are called Regal Vistas. True…" at bounding box center [1019, 468] width 289 height 82
click at [919, 685] on link "1" at bounding box center [912, 689] width 36 height 23
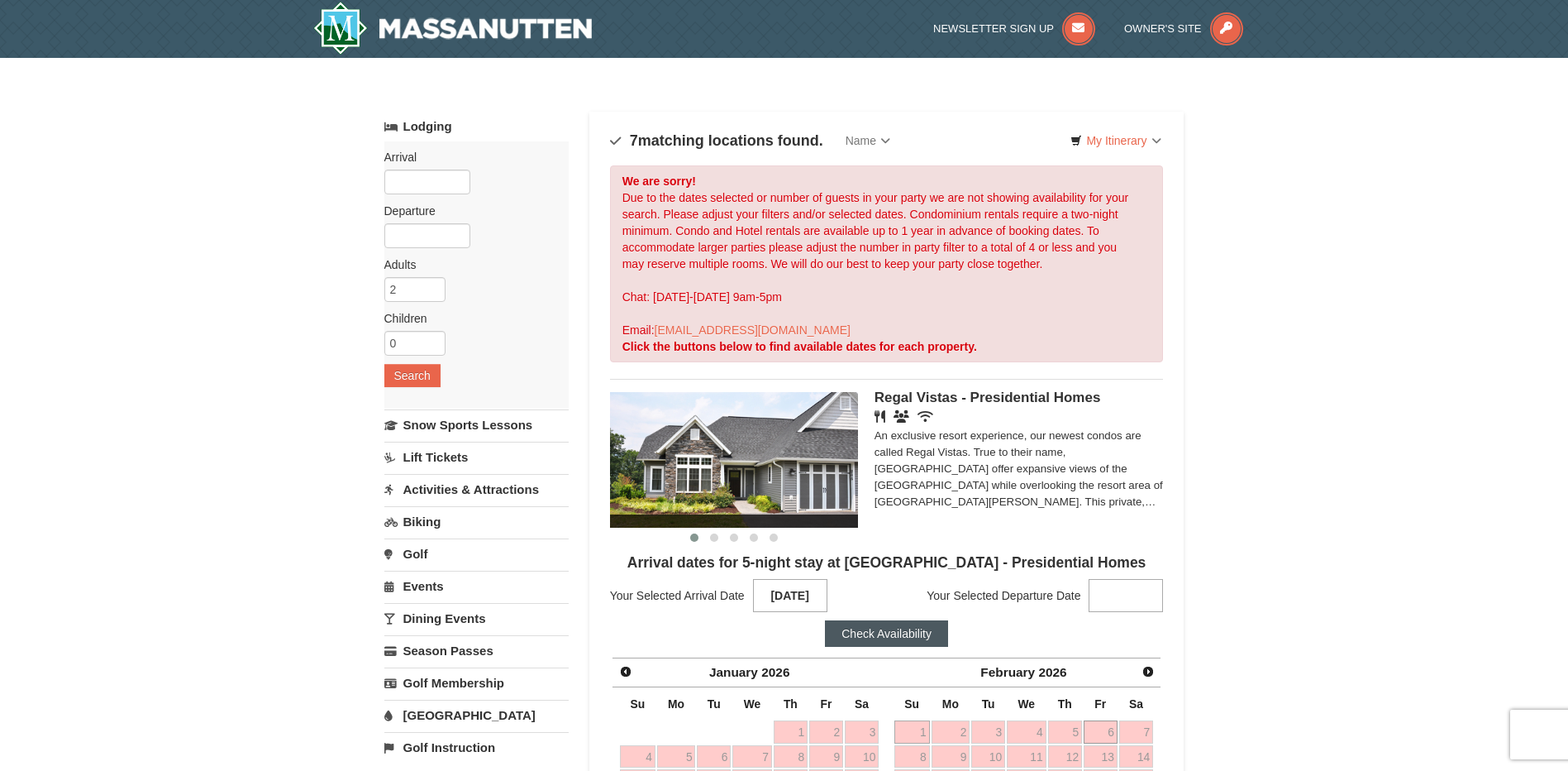
click at [1096, 730] on link "6" at bounding box center [1101, 731] width 34 height 23
click at [928, 630] on button "Check Availability" at bounding box center [886, 633] width 123 height 26
